Goal: Task Accomplishment & Management: Manage account settings

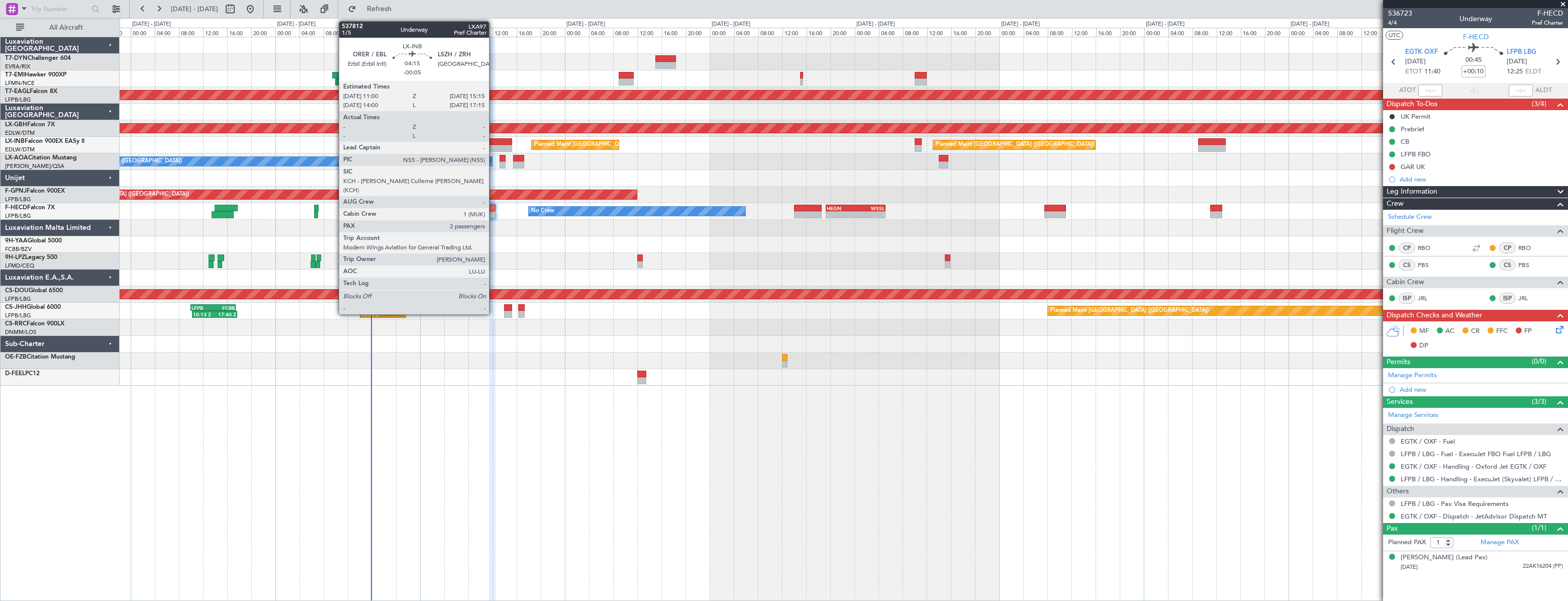
click at [493, 143] on div at bounding box center [499, 142] width 26 height 7
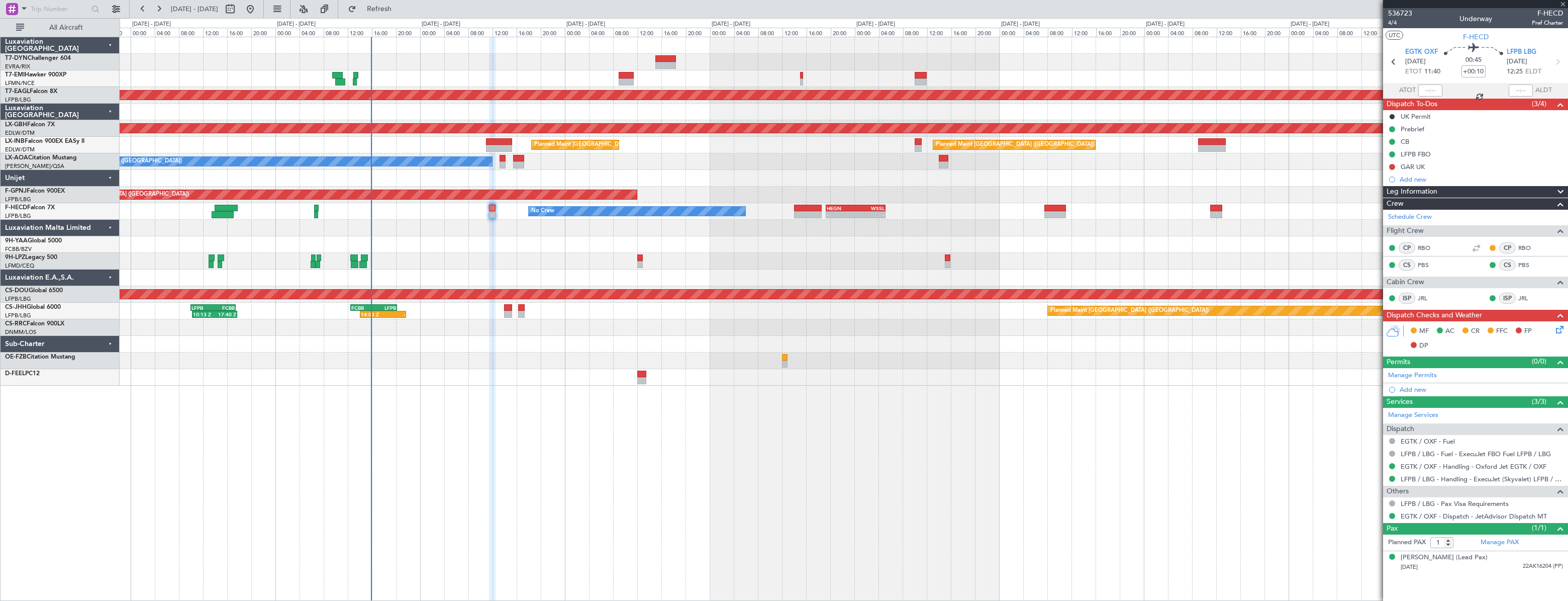
type input "-00:05"
type input "2"
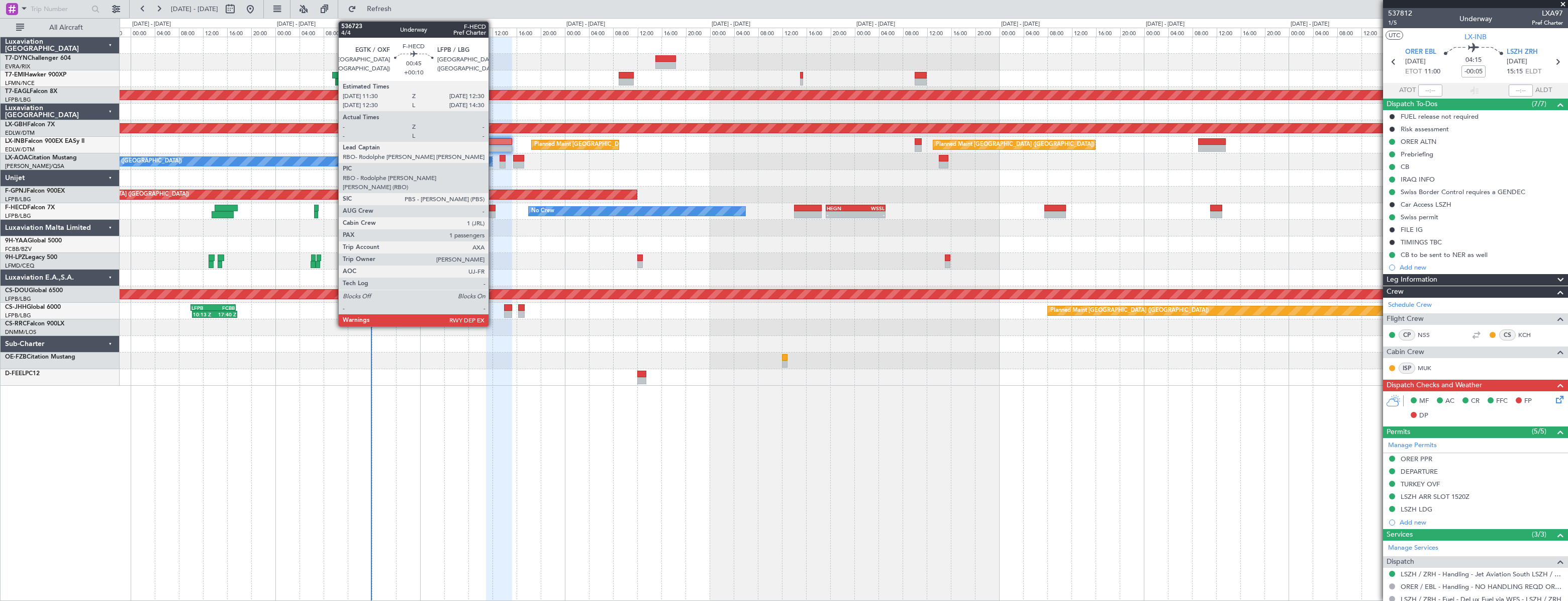
click at [493, 209] on div at bounding box center [492, 208] width 6 height 7
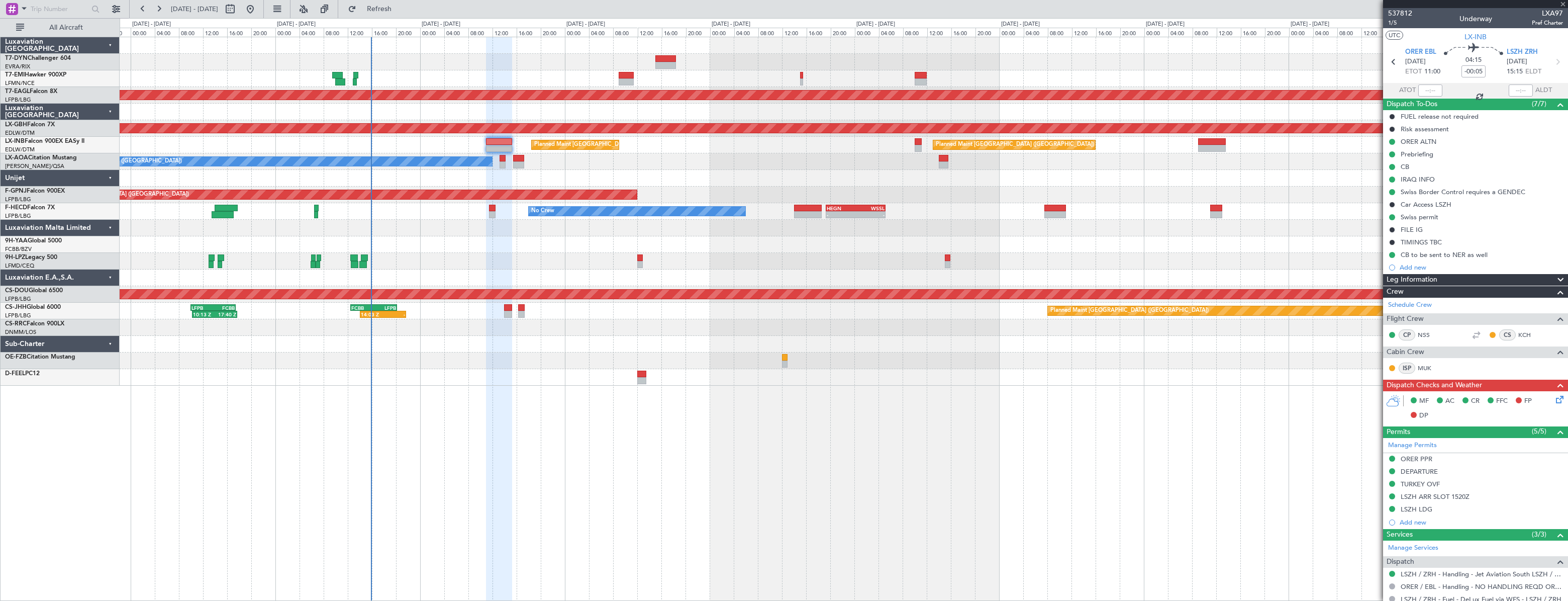
type input "+00:10"
type input "1"
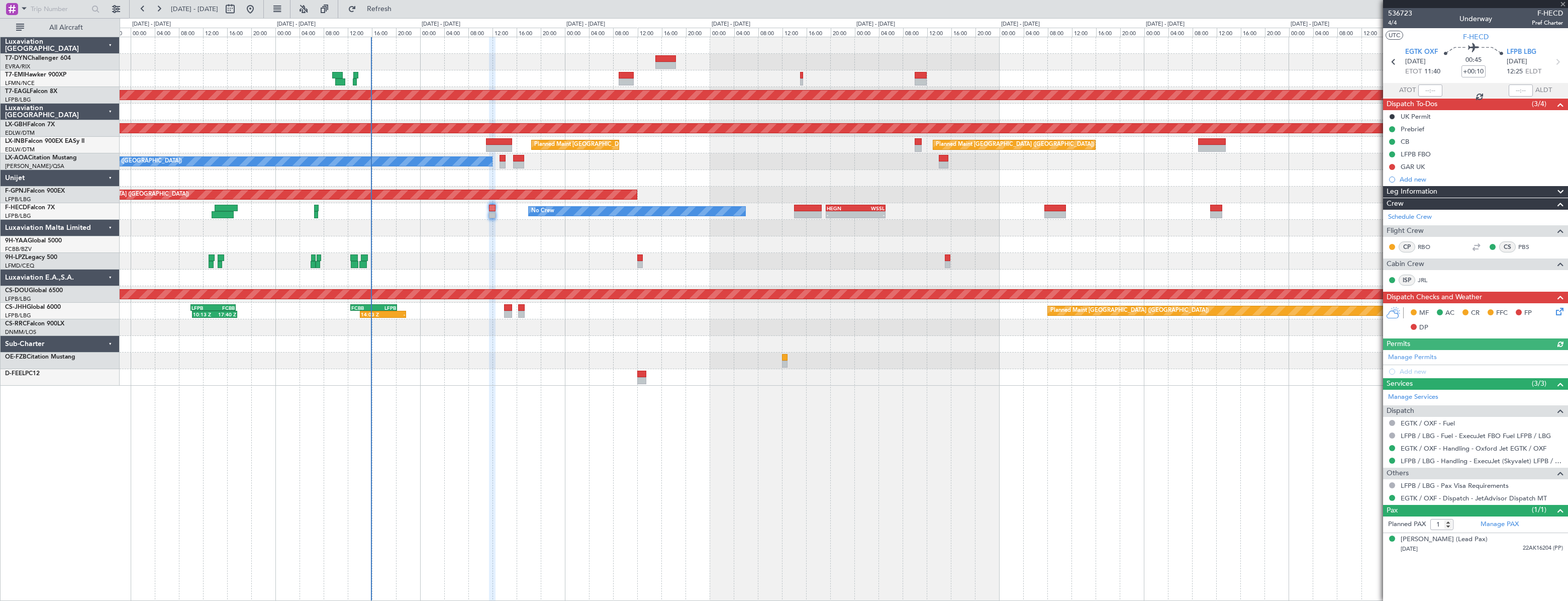
click at [1555, 312] on icon at bounding box center [1558, 310] width 8 height 8
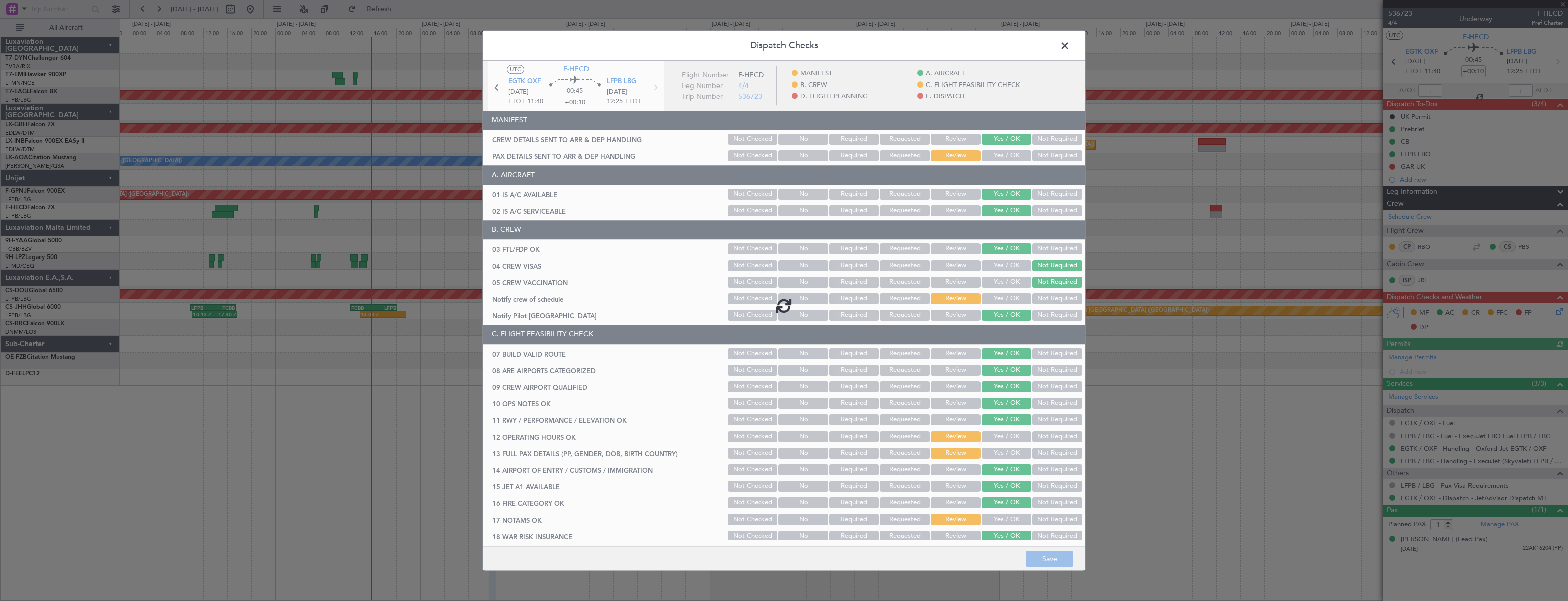
click at [1011, 161] on div at bounding box center [783, 306] width 602 height 490
click at [1004, 156] on button "Yes / OK" at bounding box center [1006, 156] width 50 height 11
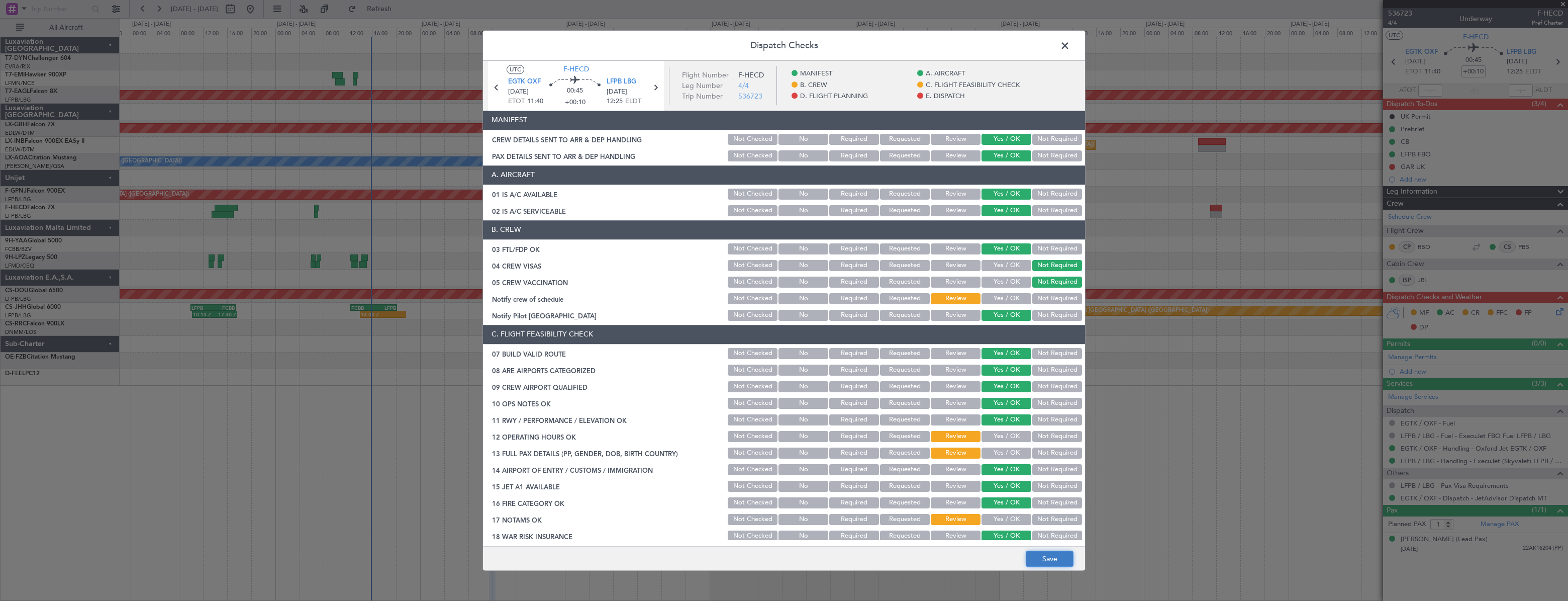
click at [1060, 551] on button "Save" at bounding box center [1049, 558] width 47 height 16
click at [1070, 49] on span at bounding box center [1070, 48] width 0 height 20
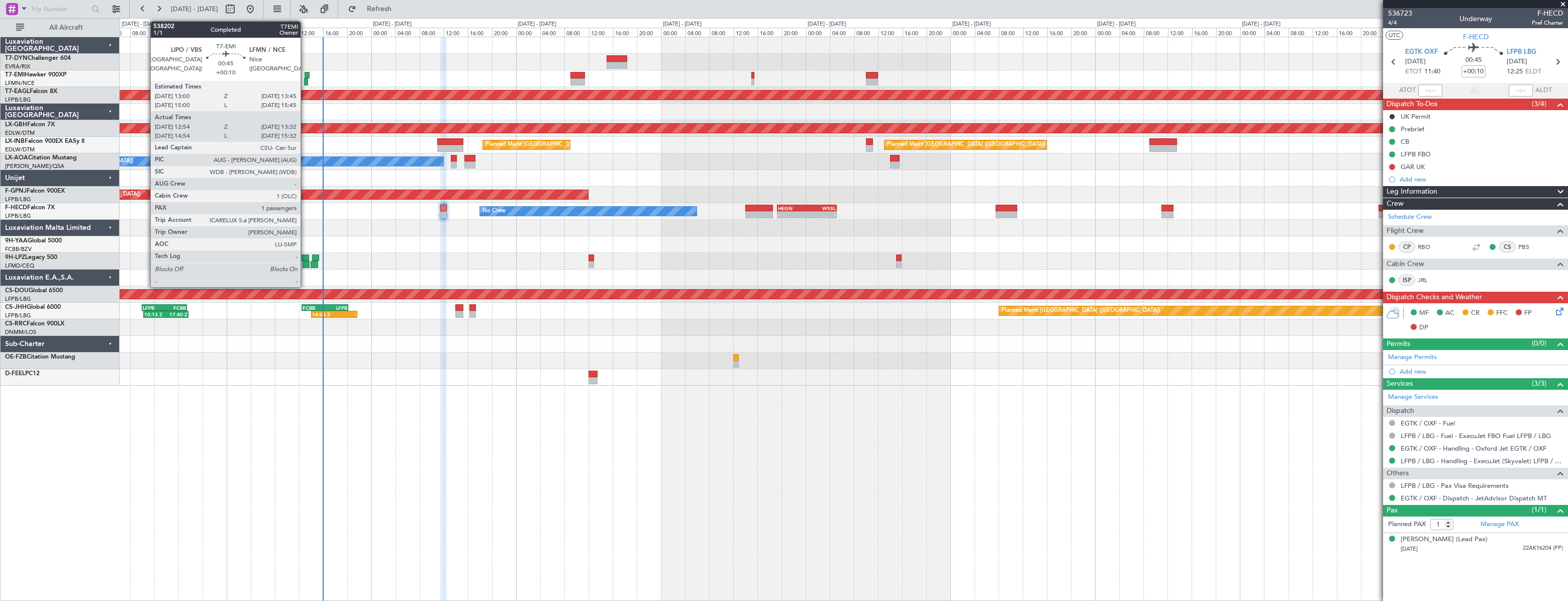
click at [305, 78] on div at bounding box center [306, 82] width 4 height 7
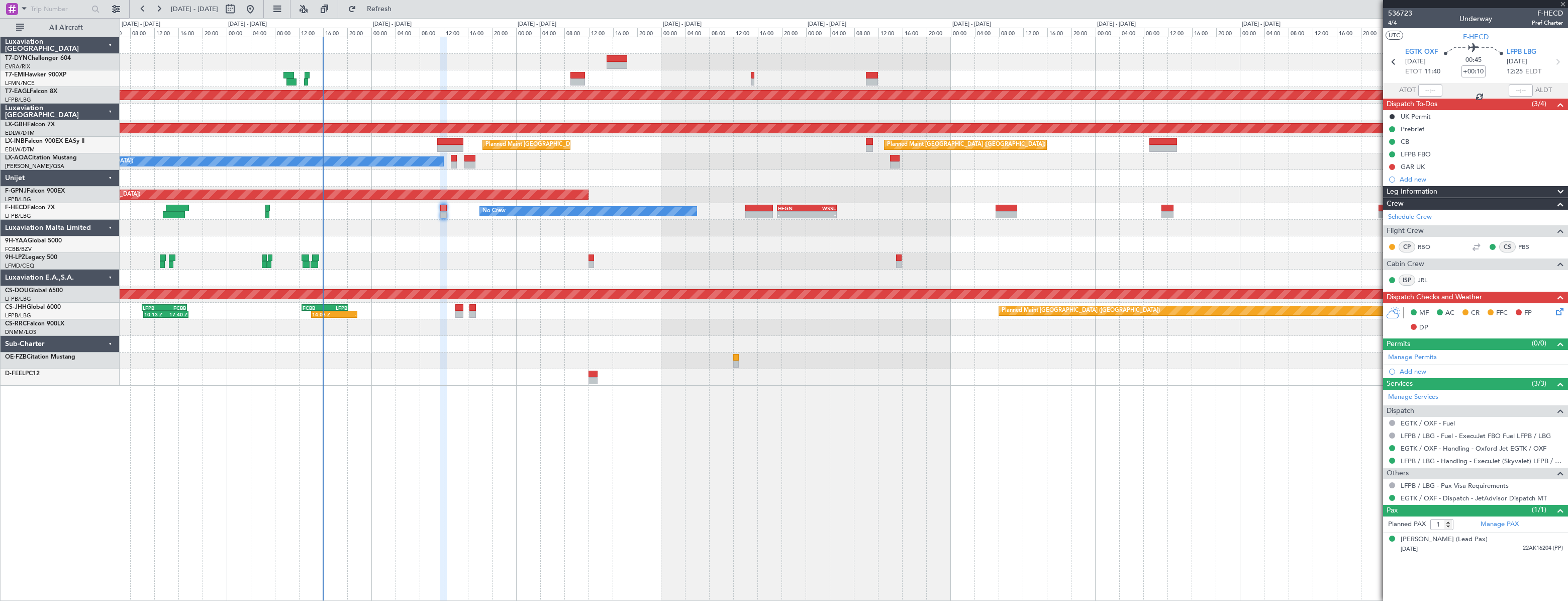
type input "12:54"
type input "13:32"
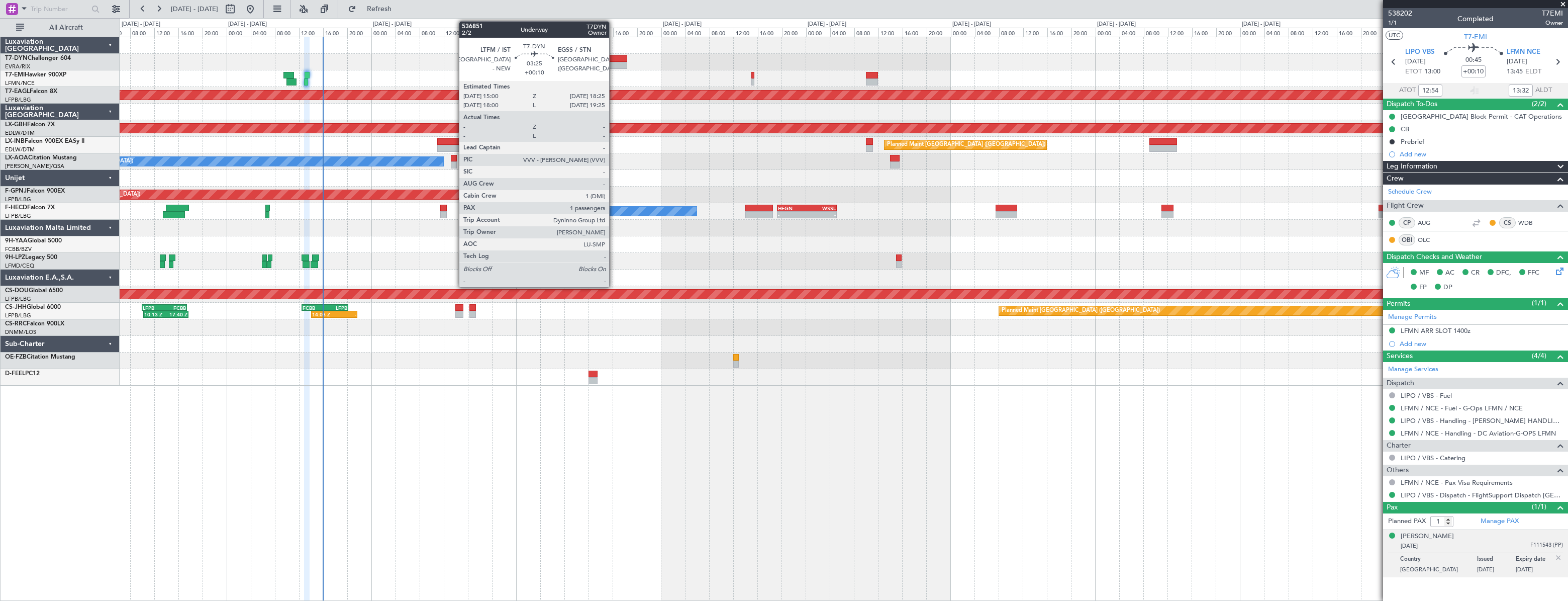
click at [614, 58] on div at bounding box center [617, 59] width 21 height 7
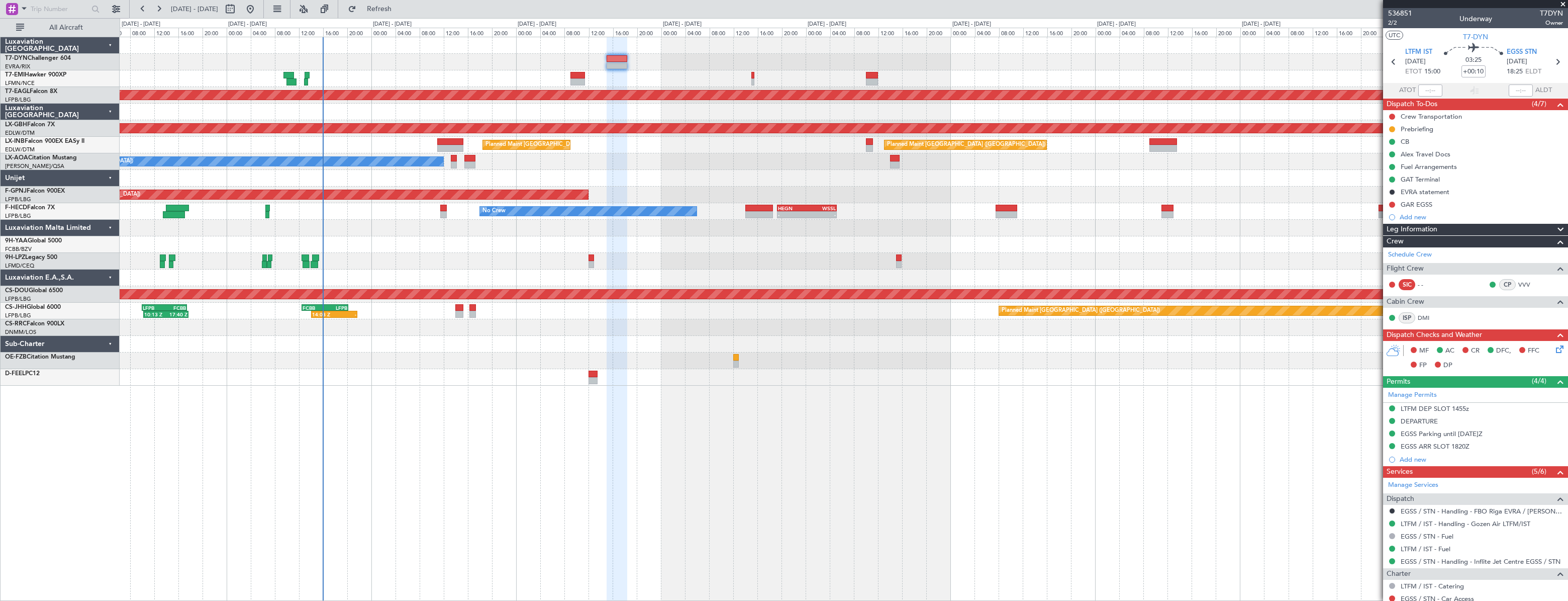
click at [439, 78] on div at bounding box center [843, 79] width 1447 height 17
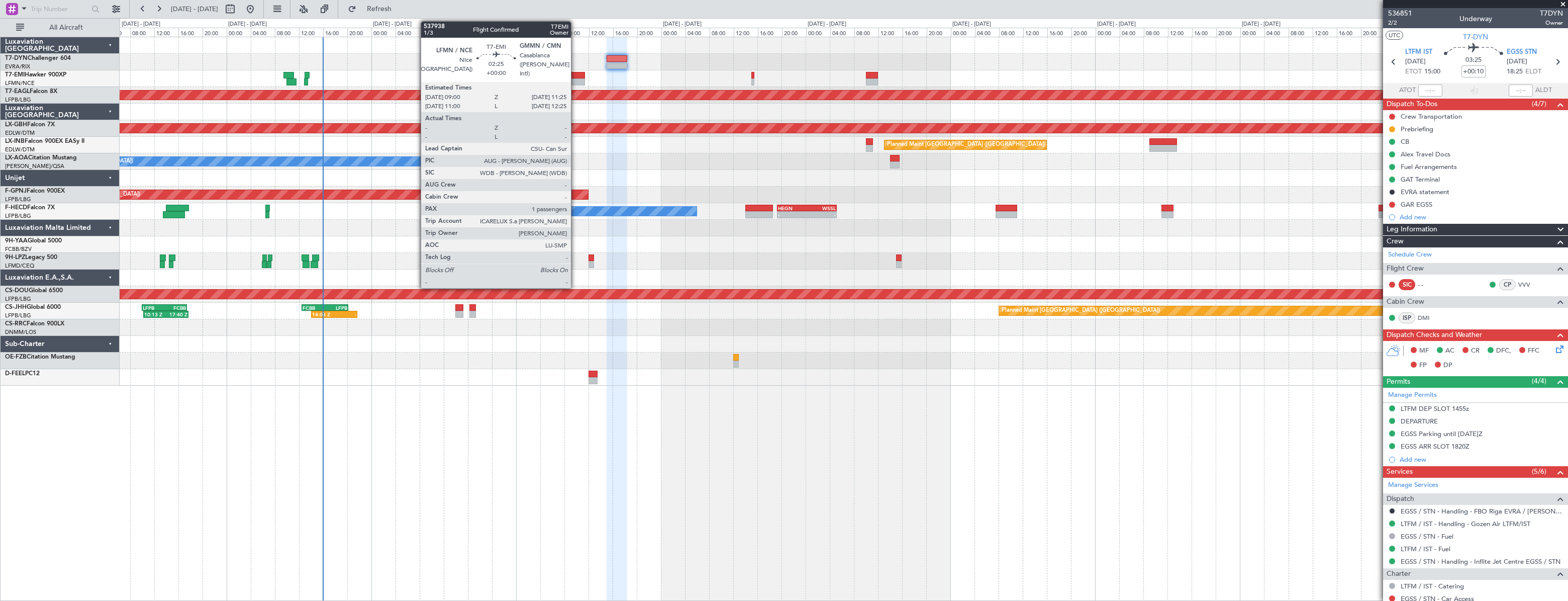
click at [575, 77] on div at bounding box center [578, 75] width 15 height 7
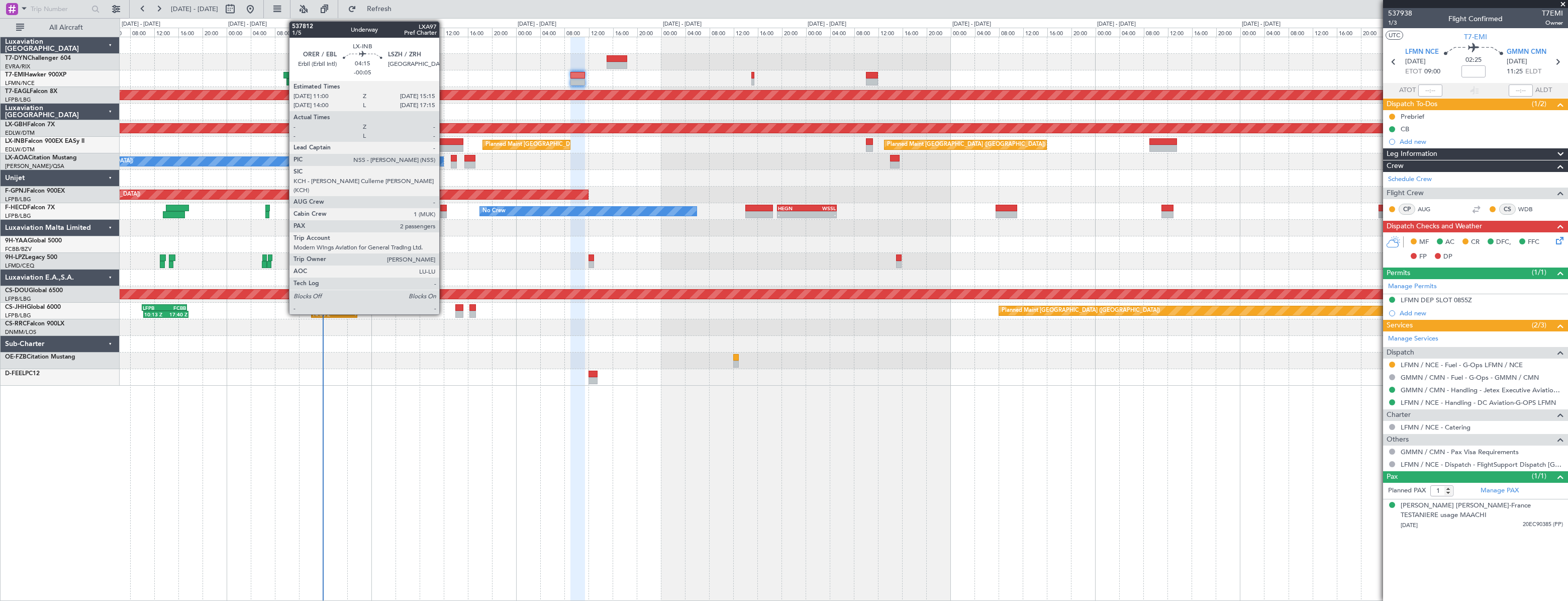
click at [444, 141] on div at bounding box center [450, 142] width 26 height 7
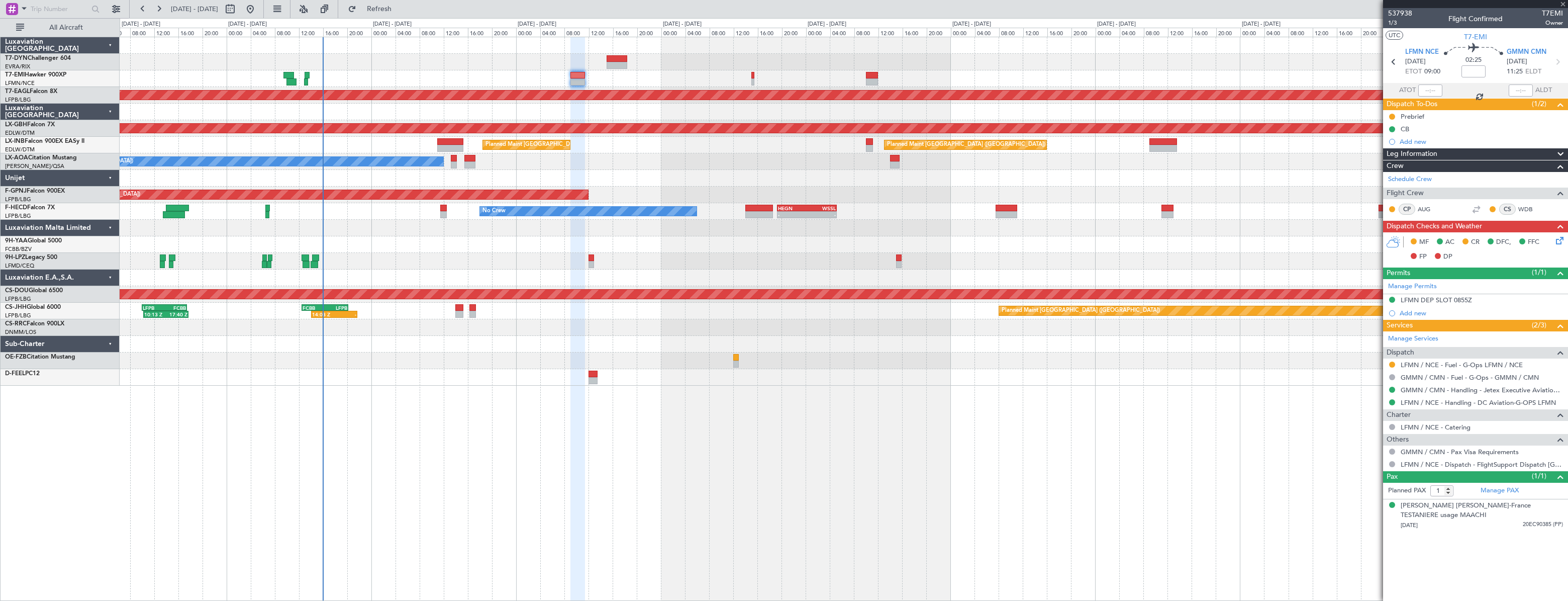
type input "-00:05"
type input "2"
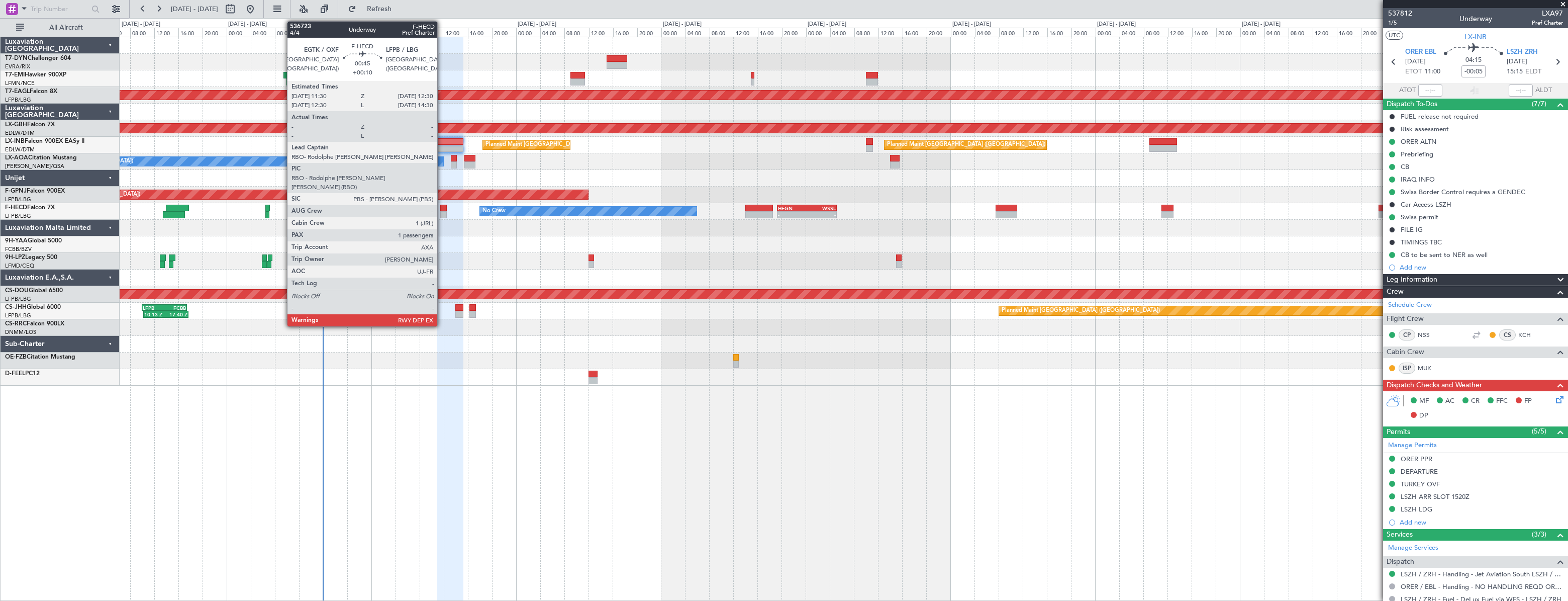
click at [442, 207] on div at bounding box center [443, 208] width 6 height 7
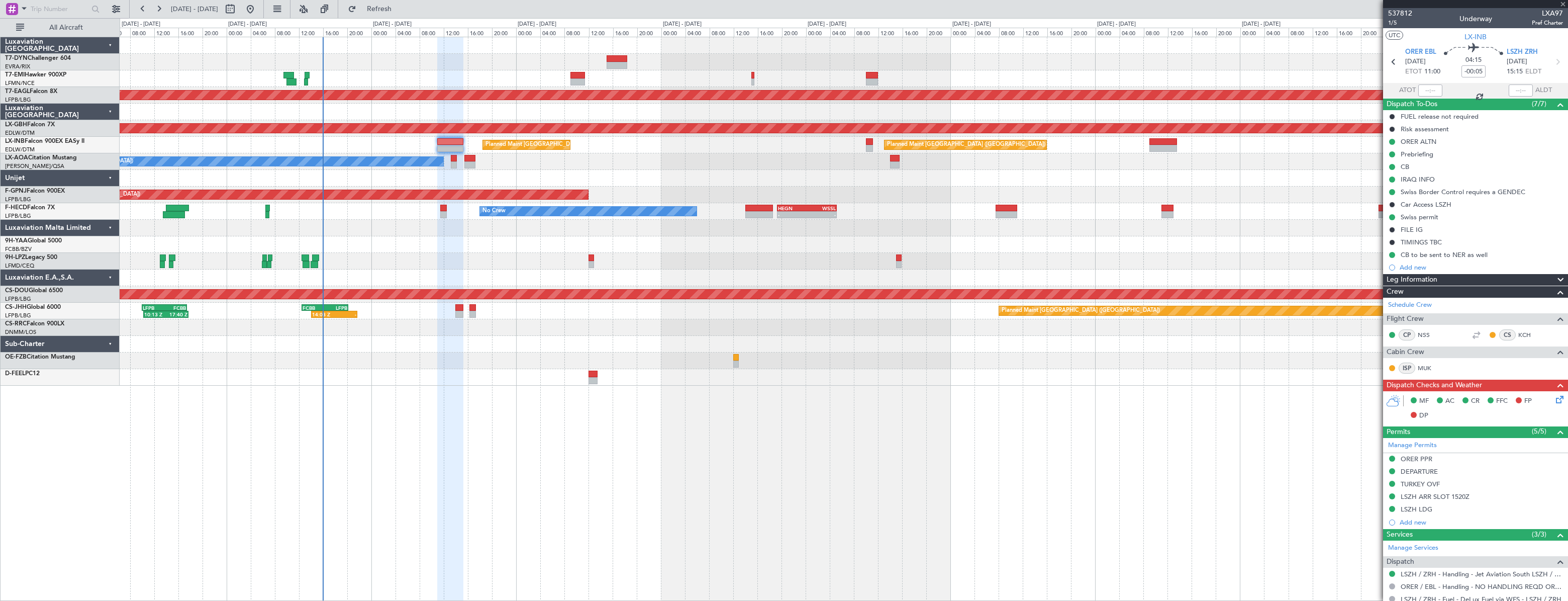
type input "+00:10"
type input "1"
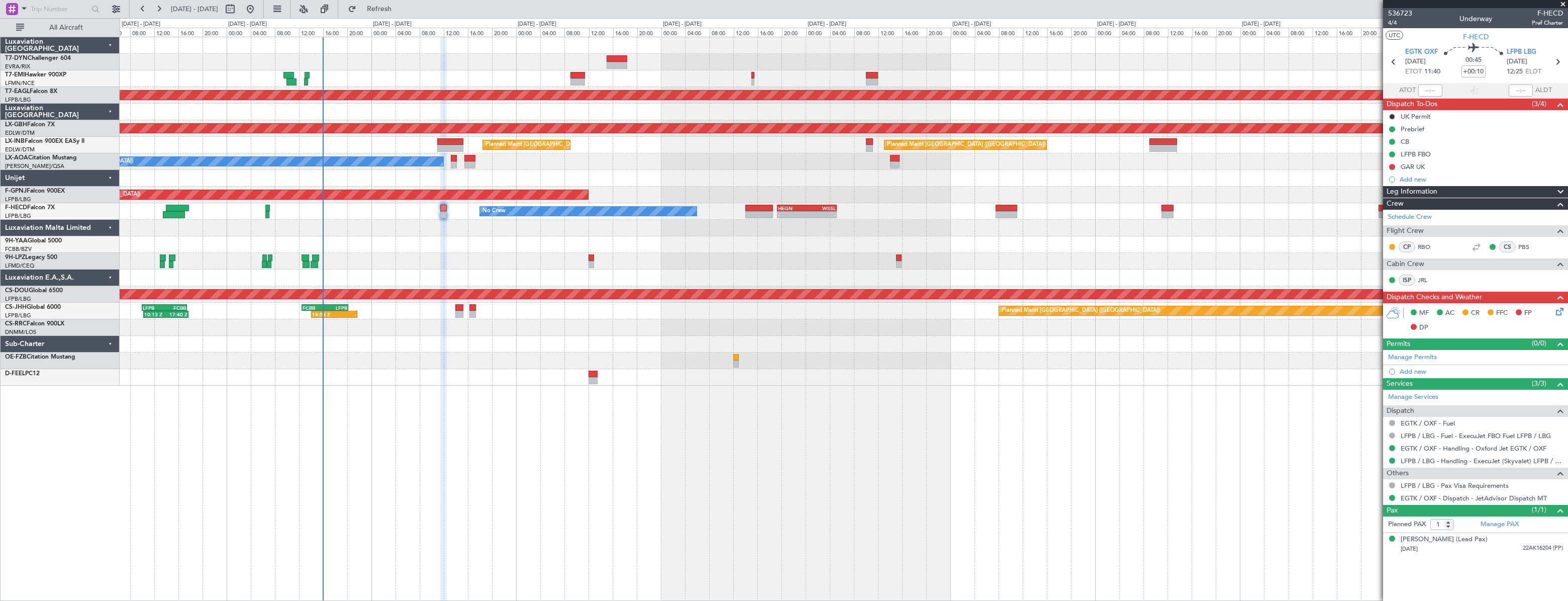
click at [299, 233] on div "Planned Maint Dubai (Al Maktoum Intl) Planned Maint Nurnberg Planned Maint [GEO…" at bounding box center [843, 211] width 1447 height 348
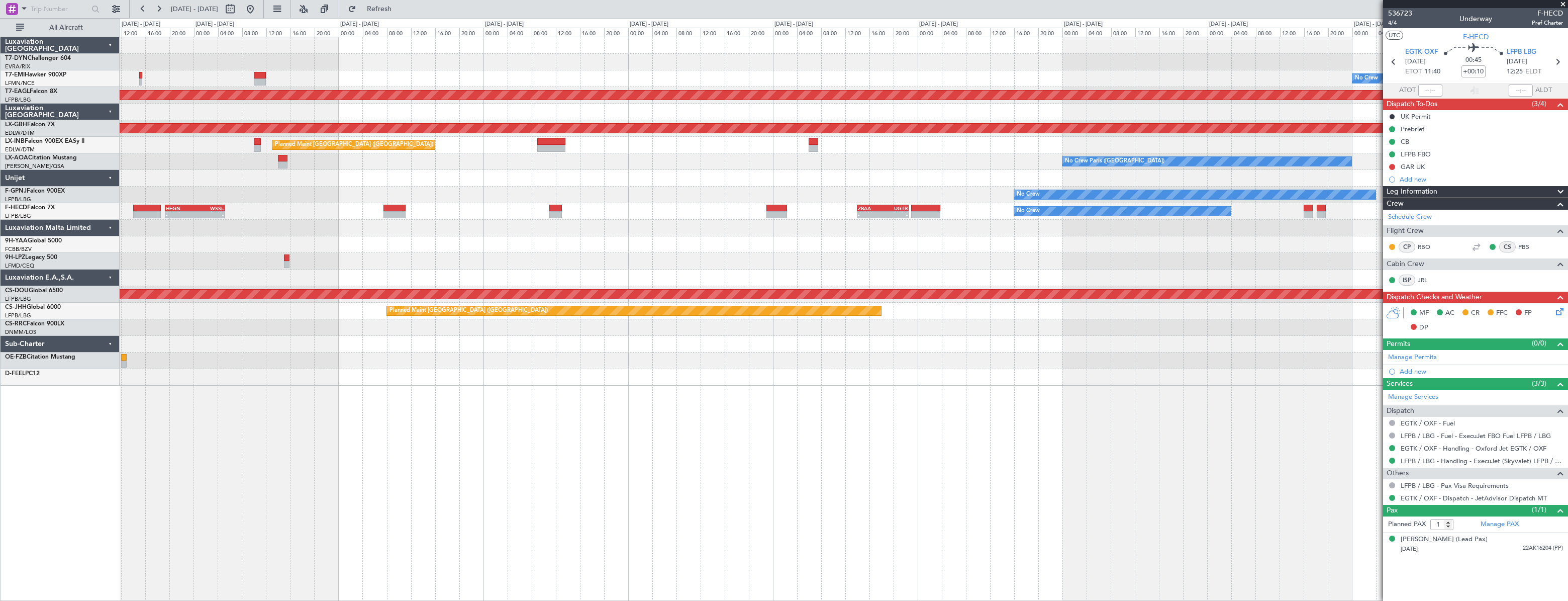
click at [450, 235] on div "No Crew Planned Maint [GEOGRAPHIC_DATA] (Al Maktoum Intl) Planned Maint Nurnber…" at bounding box center [843, 211] width 1447 height 348
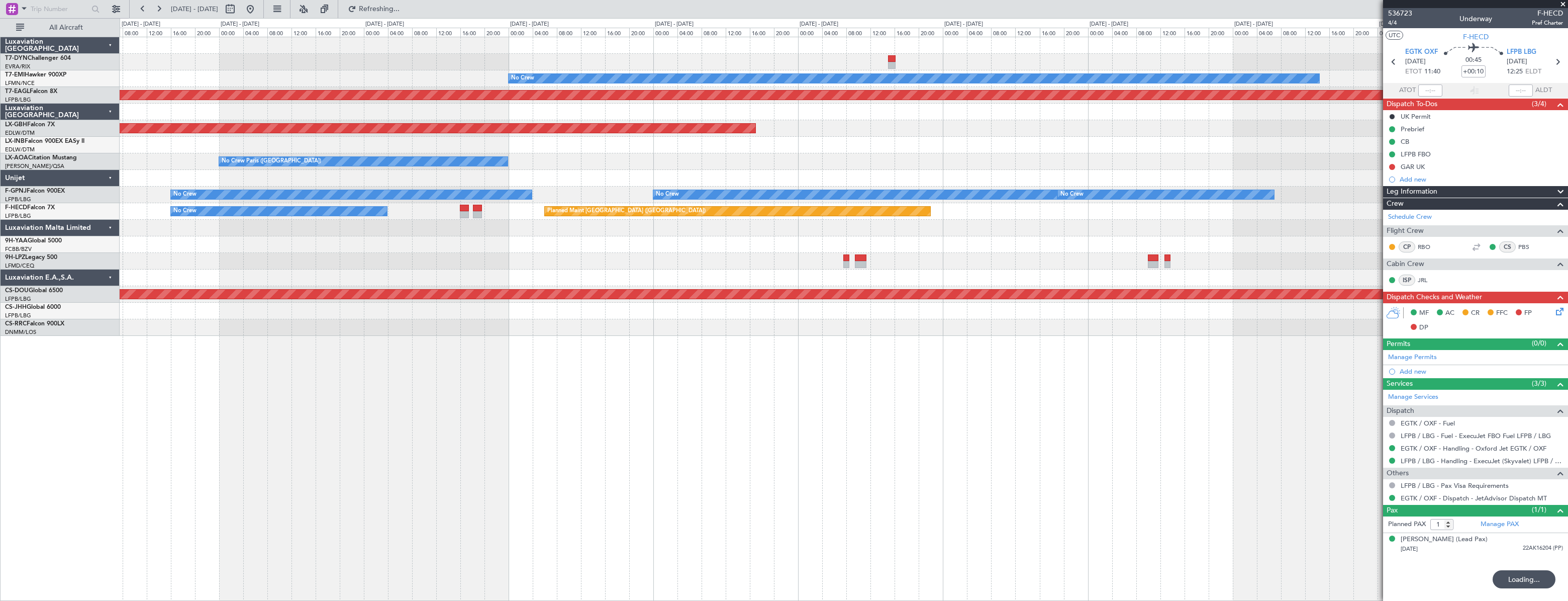
click at [899, 256] on div "No Crew Planned Maint [GEOGRAPHIC_DATA] (Al Maktoum Intl) Planned Maint Nurnber…" at bounding box center [843, 186] width 1447 height 299
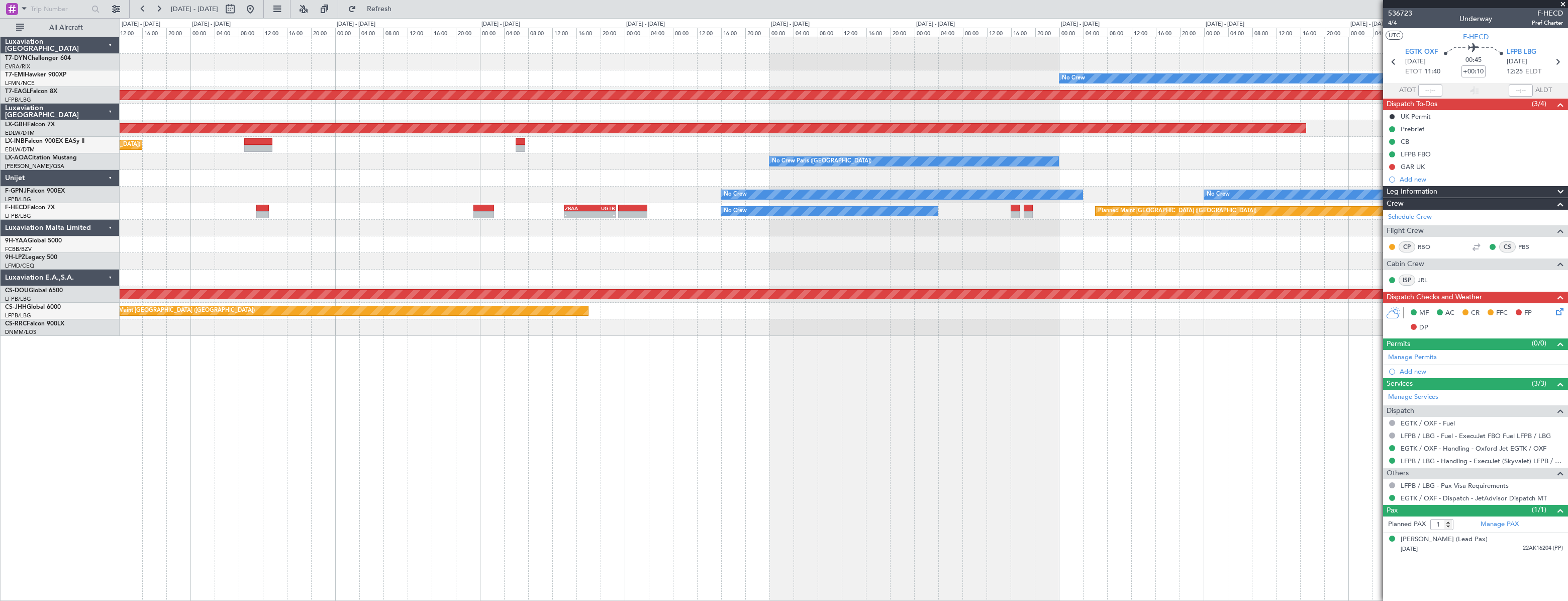
click at [898, 246] on div at bounding box center [843, 245] width 1447 height 17
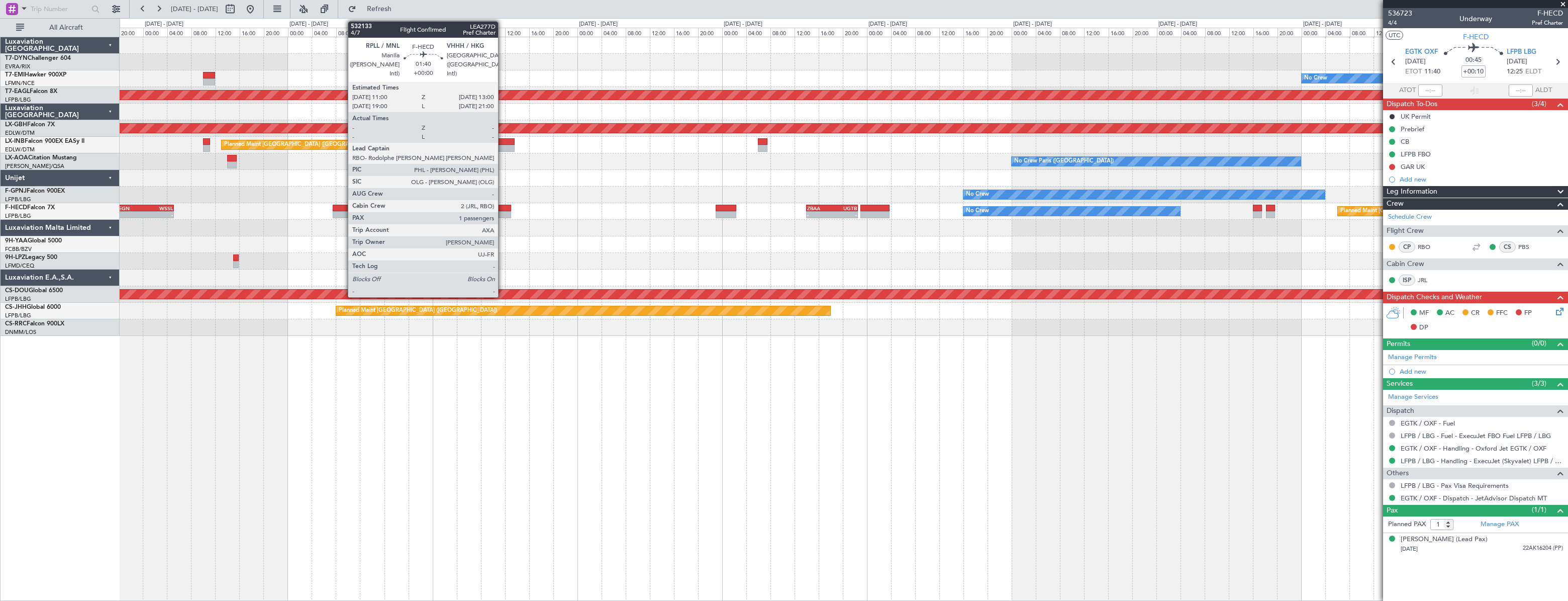
click at [502, 206] on div at bounding box center [505, 208] width 13 height 7
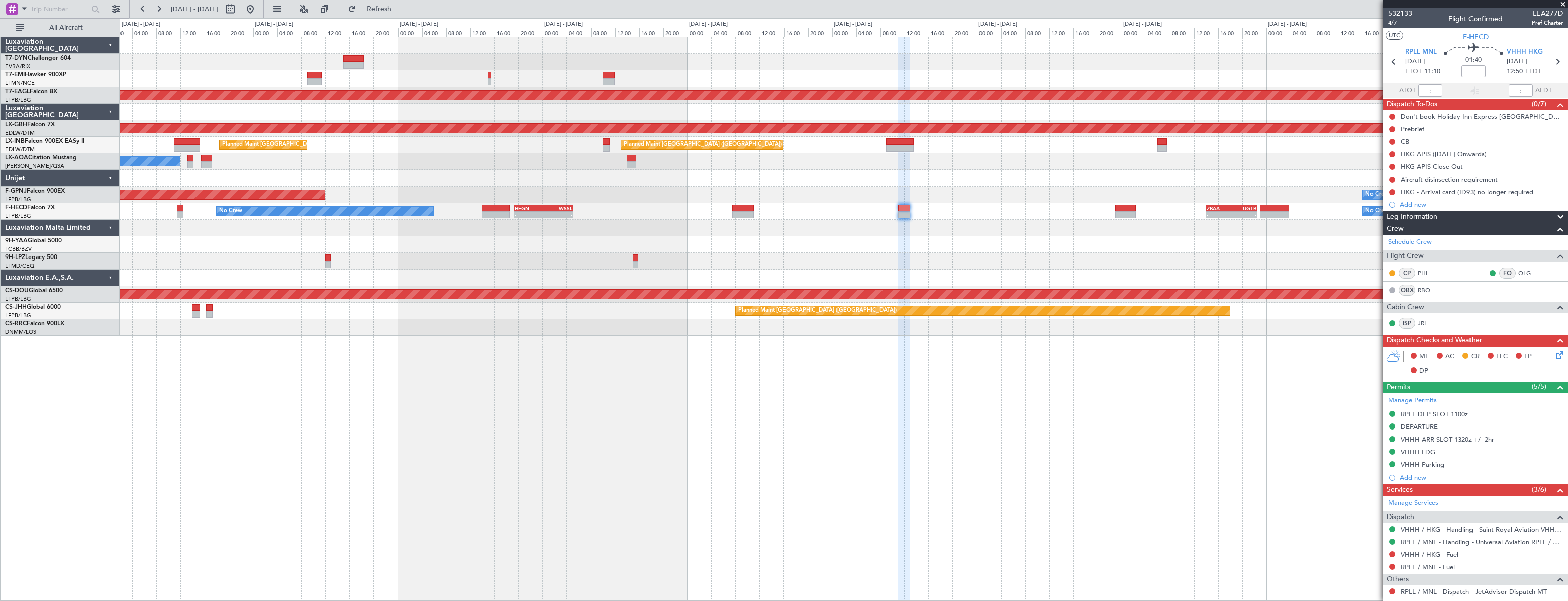
click at [947, 175] on div "No Crew Planned Maint [GEOGRAPHIC_DATA] (Al Maktoum Intl) Planned Maint Nurnber…" at bounding box center [843, 186] width 1447 height 299
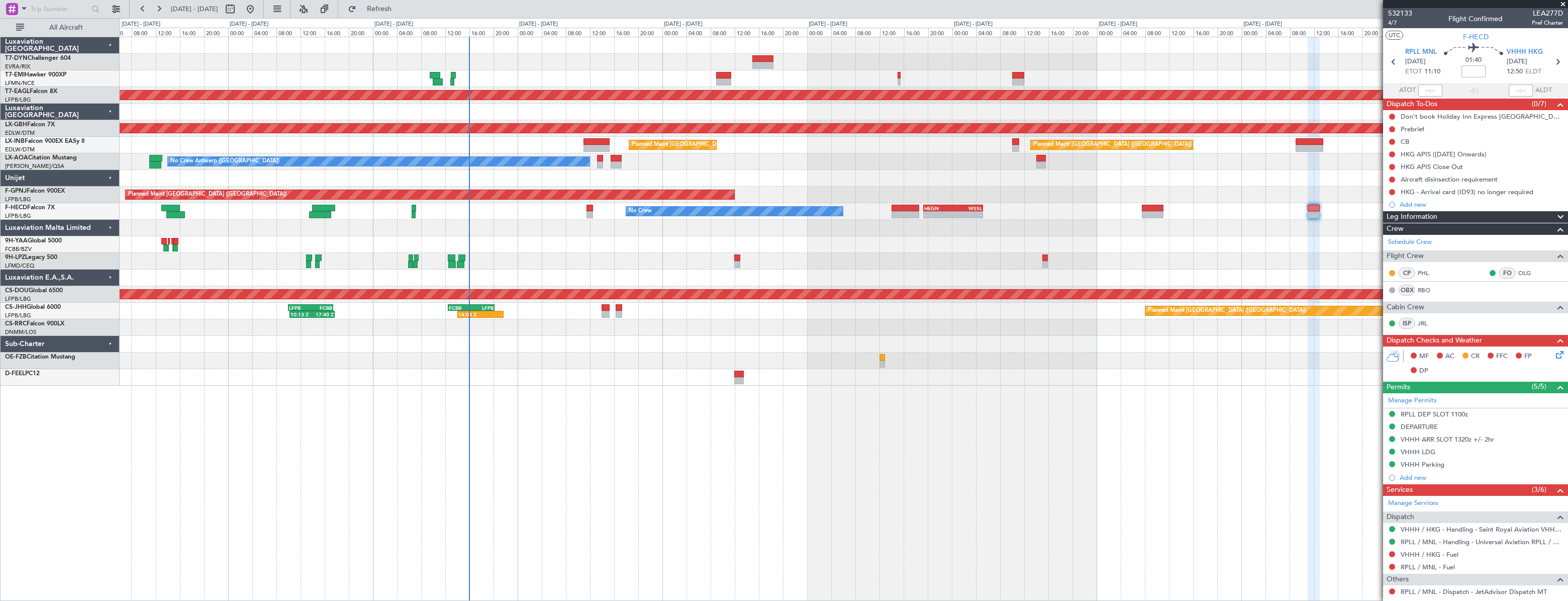
click at [1008, 204] on div "Planned Maint Dubai (Al Maktoum Intl) Planned Maint Nurnberg Planned Maint [GEO…" at bounding box center [843, 211] width 1447 height 348
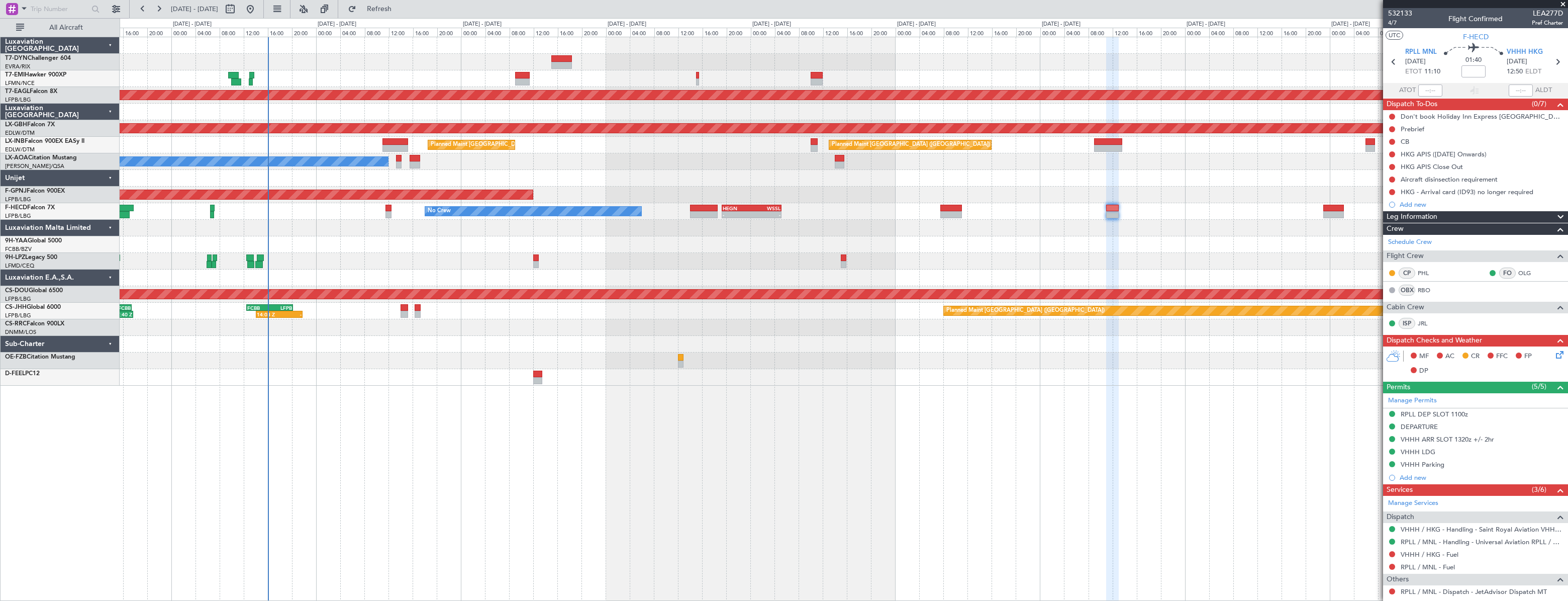
click at [492, 232] on div "No Crew Planned Maint [GEOGRAPHIC_DATA] (Al Maktoum Intl) Planned Maint Nurnber…" at bounding box center [843, 211] width 1447 height 348
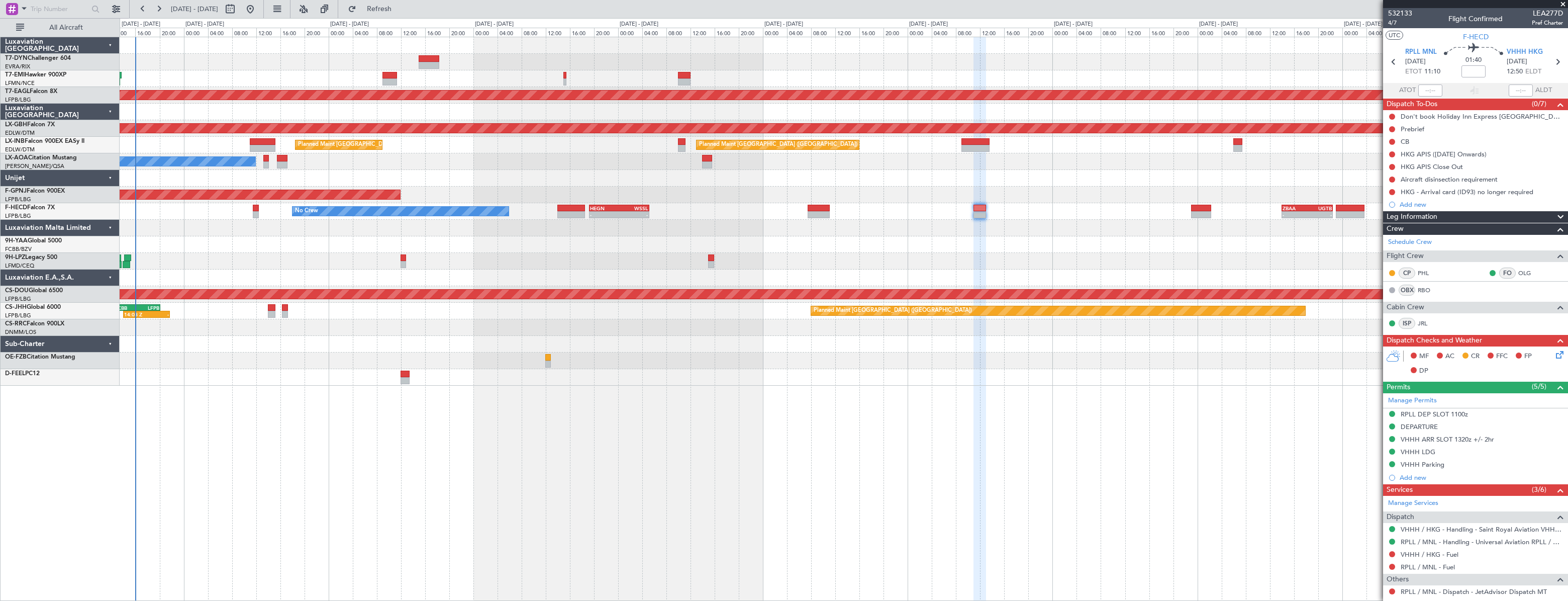
click at [393, 246] on div at bounding box center [843, 245] width 1447 height 17
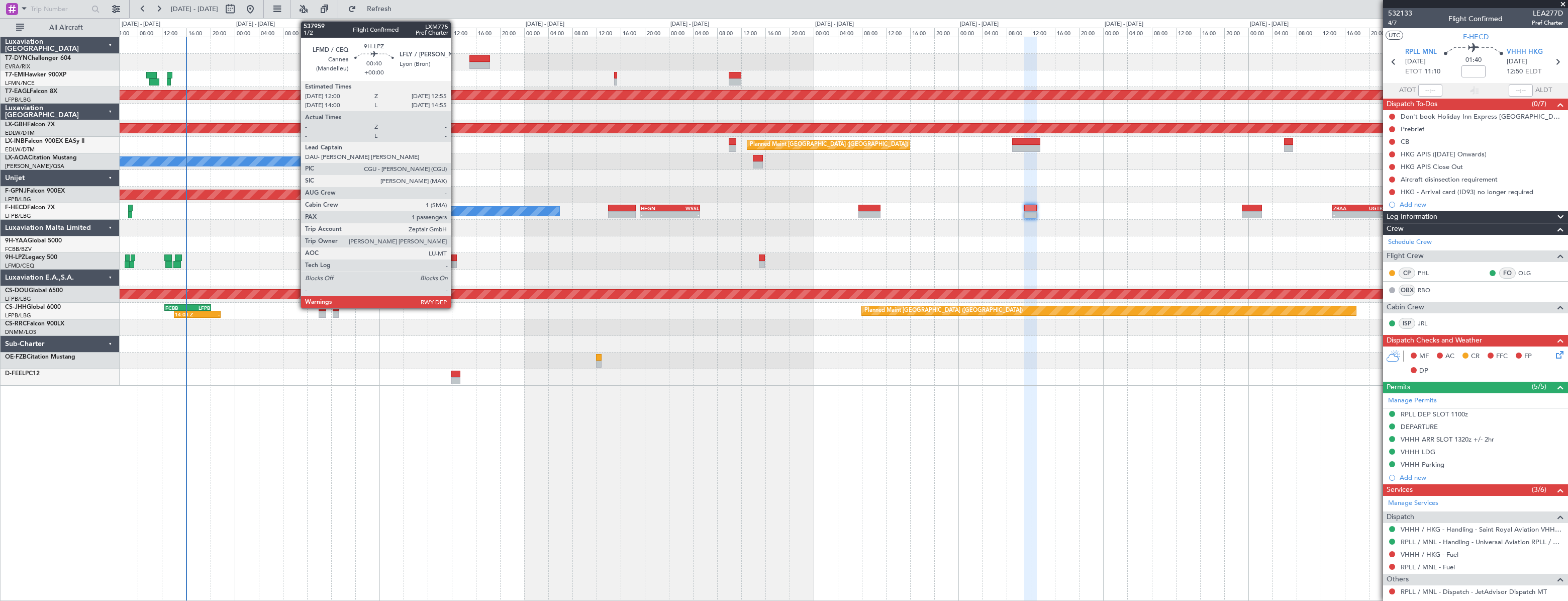
click at [455, 258] on div at bounding box center [454, 258] width 6 height 7
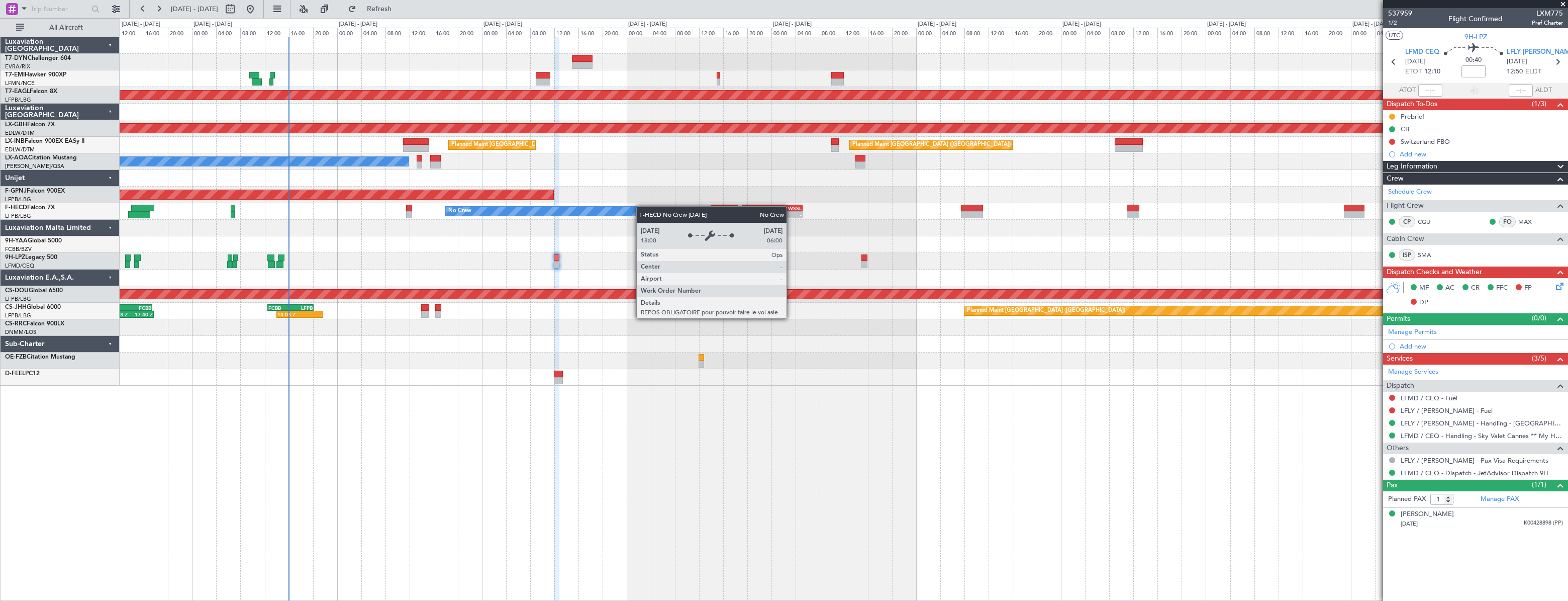
click at [642, 207] on div "No Crew" at bounding box center [554, 211] width 216 height 9
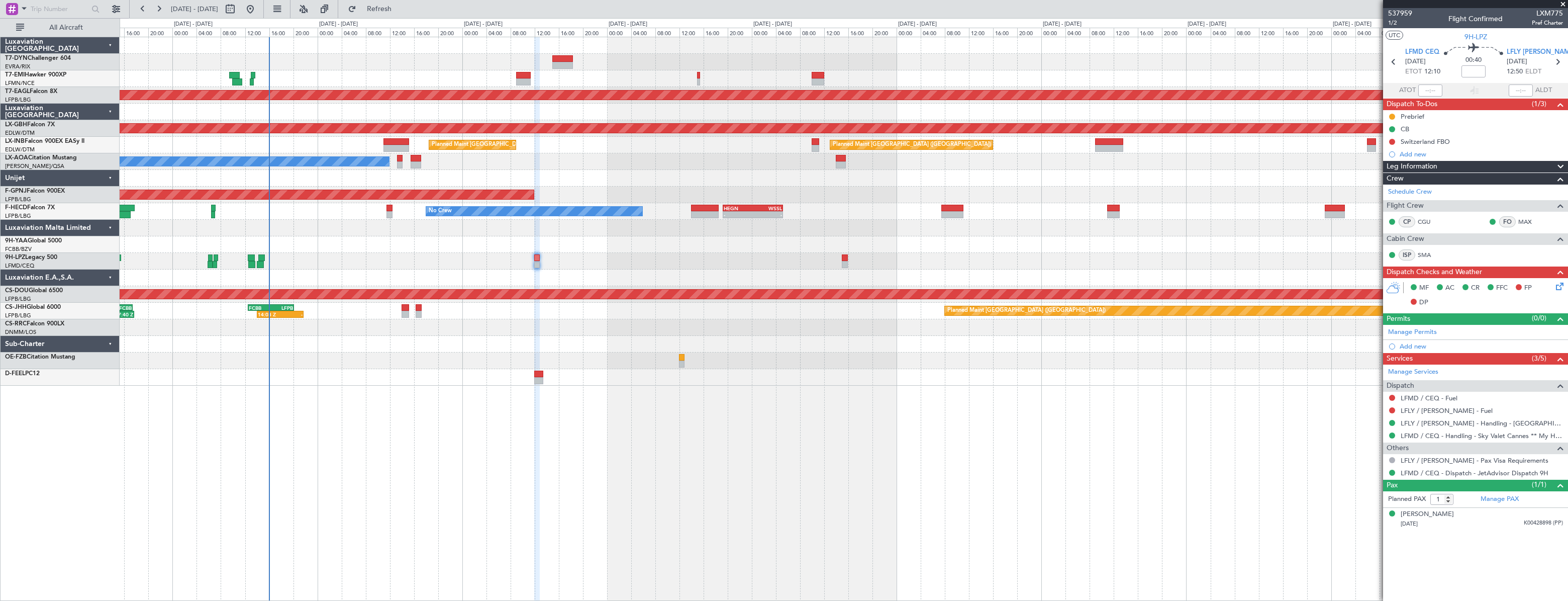
click at [481, 361] on div at bounding box center [843, 361] width 1447 height 17
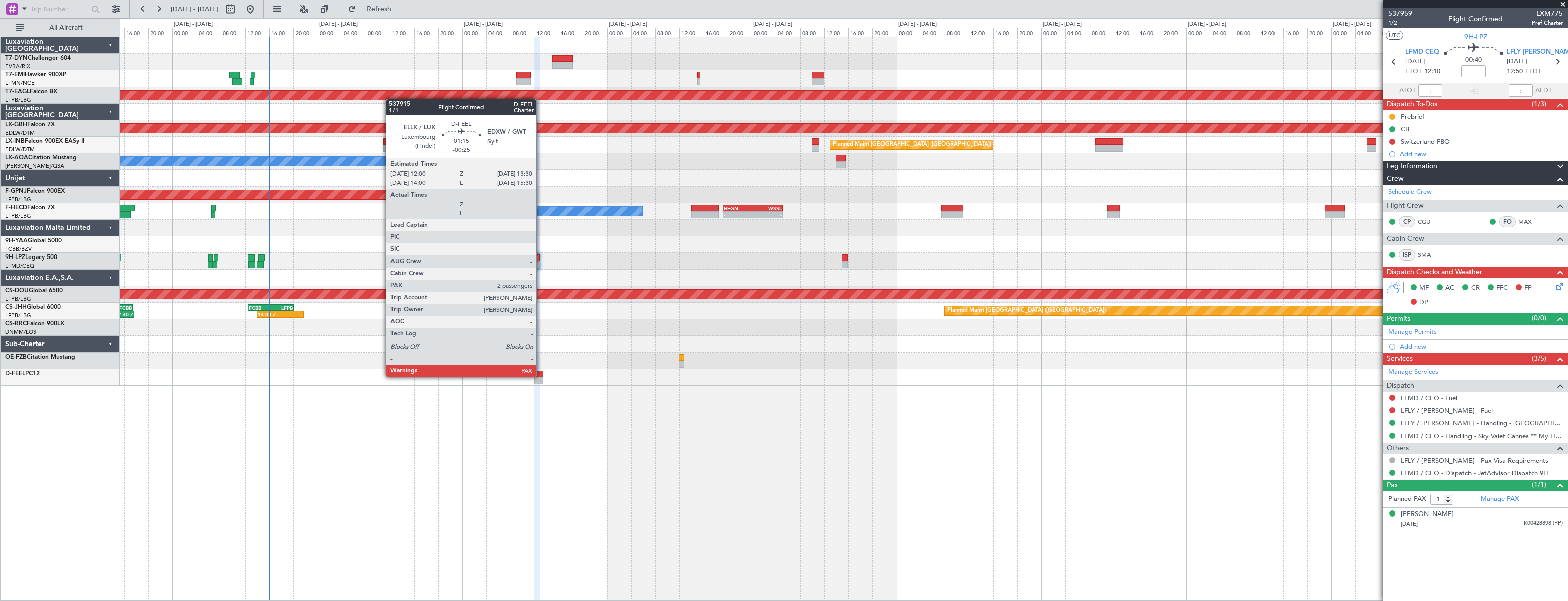
click at [541, 376] on div at bounding box center [539, 374] width 10 height 7
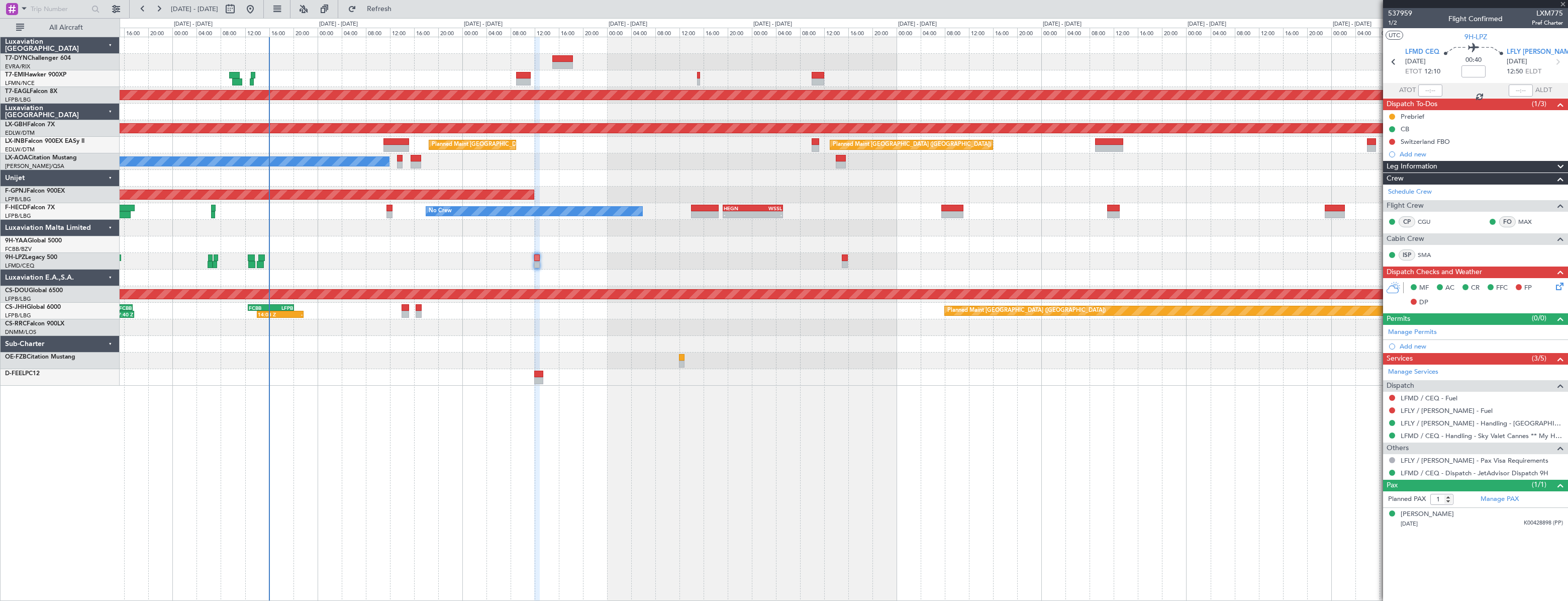
type input "-00:25"
type input "2"
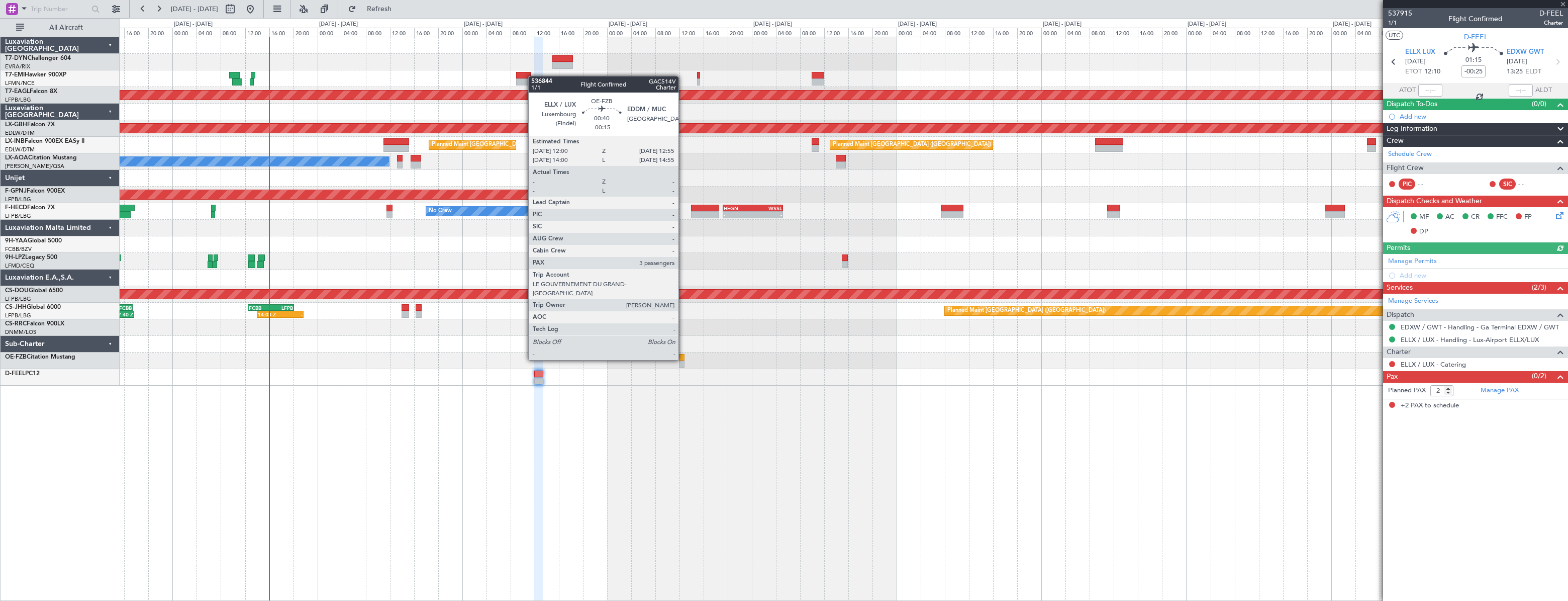
click at [683, 359] on div at bounding box center [681, 357] width 6 height 7
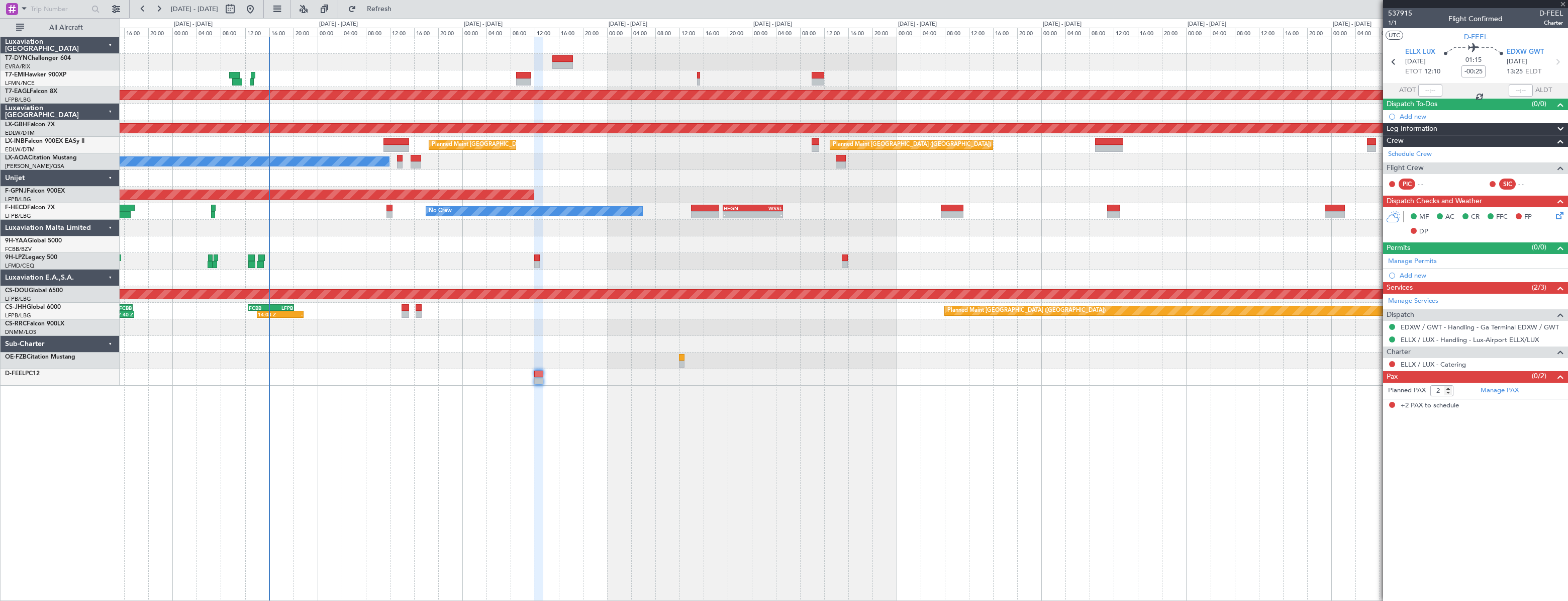
type input "-00:15"
type input "3"
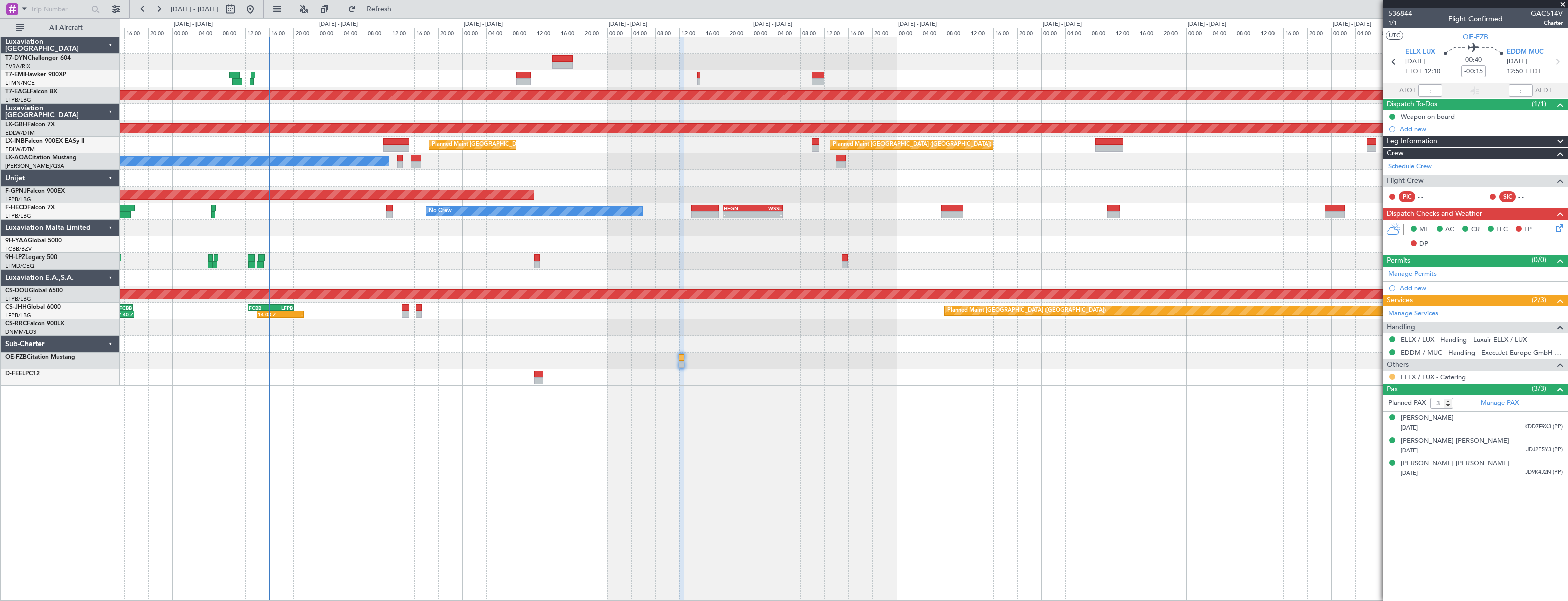
click at [1389, 376] on button at bounding box center [1392, 376] width 6 height 6
click at [1365, 499] on span "Confirmed" at bounding box center [1363, 496] width 31 height 10
click at [1389, 377] on button at bounding box center [1392, 376] width 6 height 6
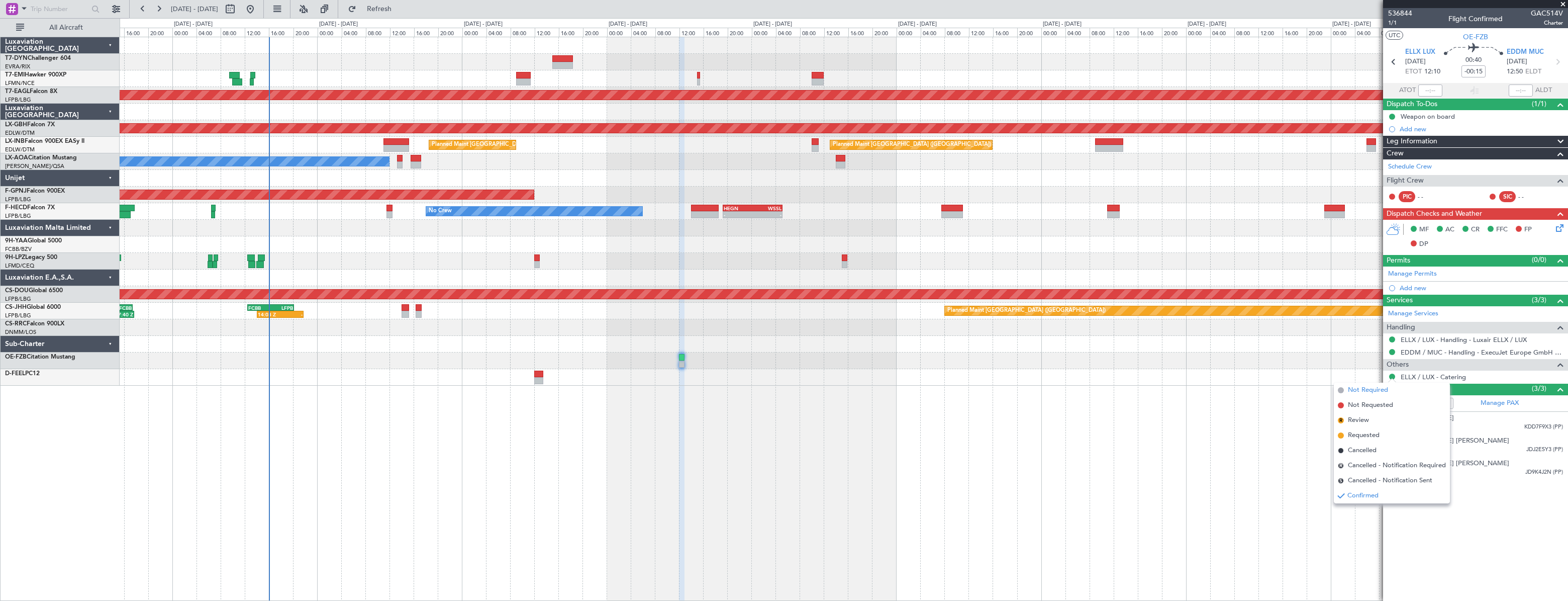
click at [1353, 391] on span "Not Required" at bounding box center [1368, 390] width 40 height 10
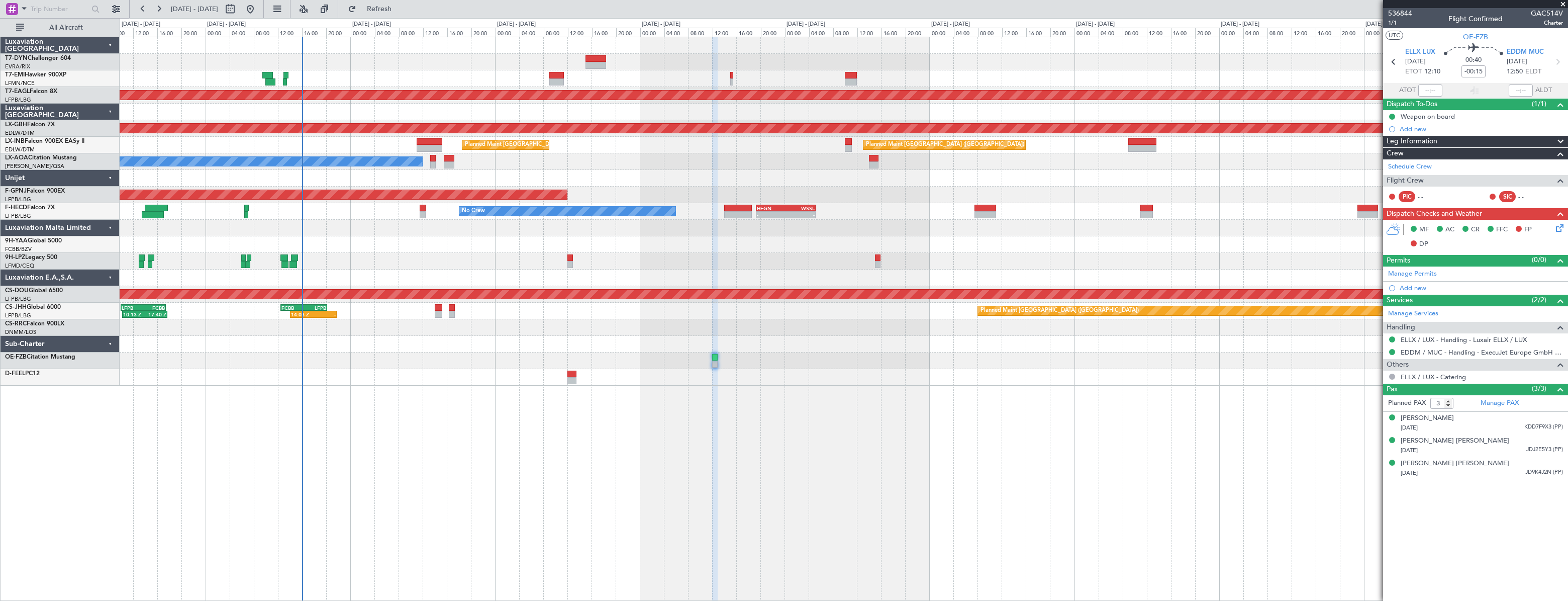
click at [648, 358] on div at bounding box center [843, 361] width 1447 height 17
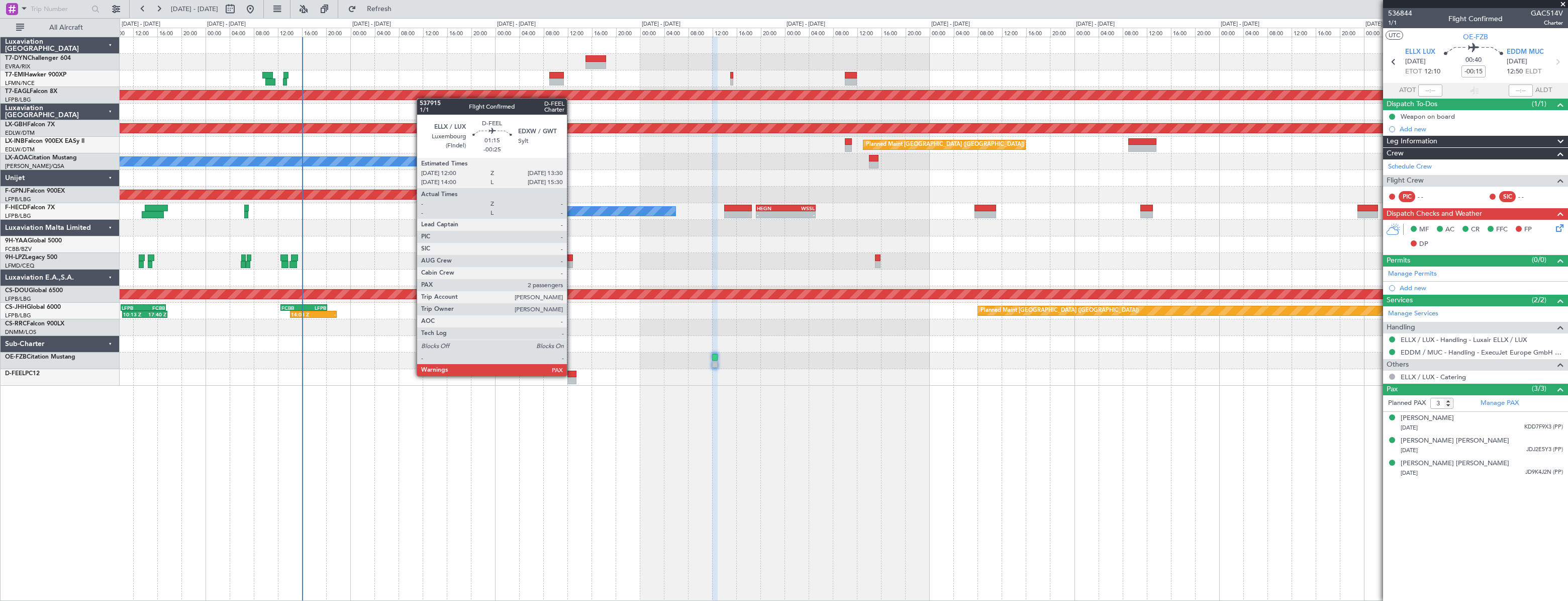
click at [571, 375] on div at bounding box center [572, 374] width 10 height 7
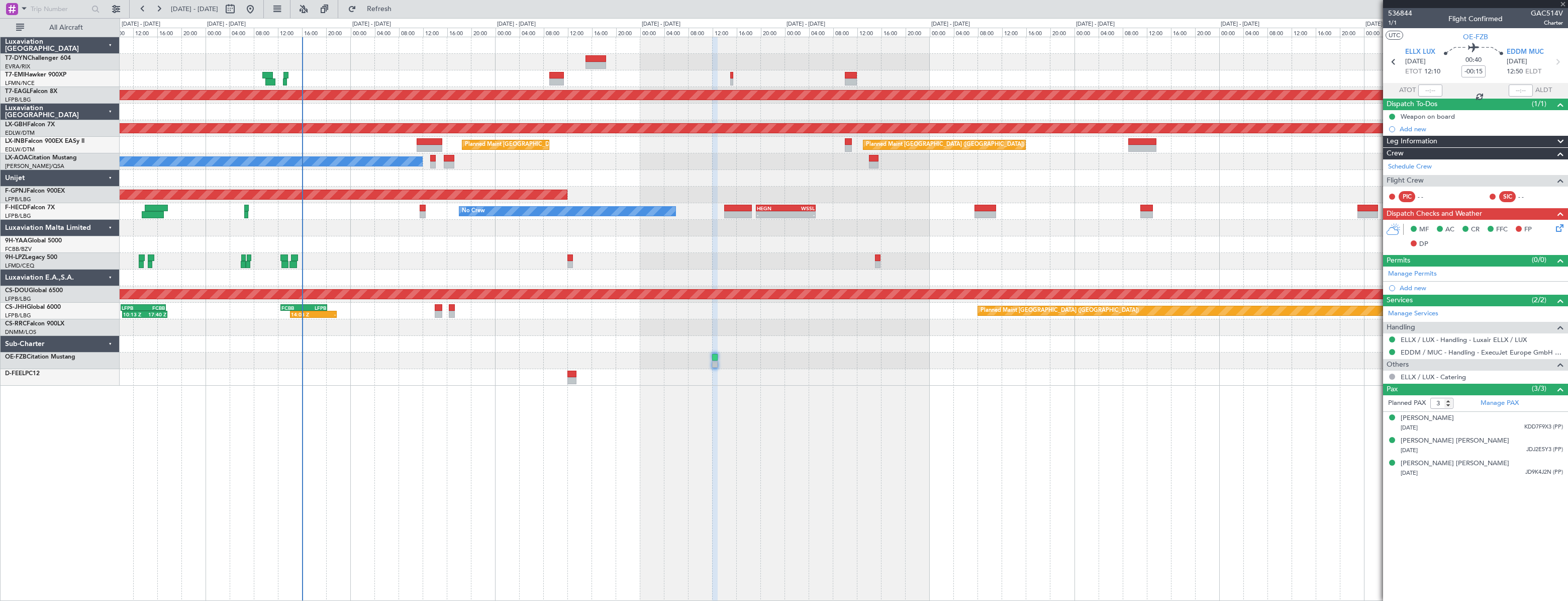
type input "-00:25"
type input "2"
